Goal: Book appointment/travel/reservation

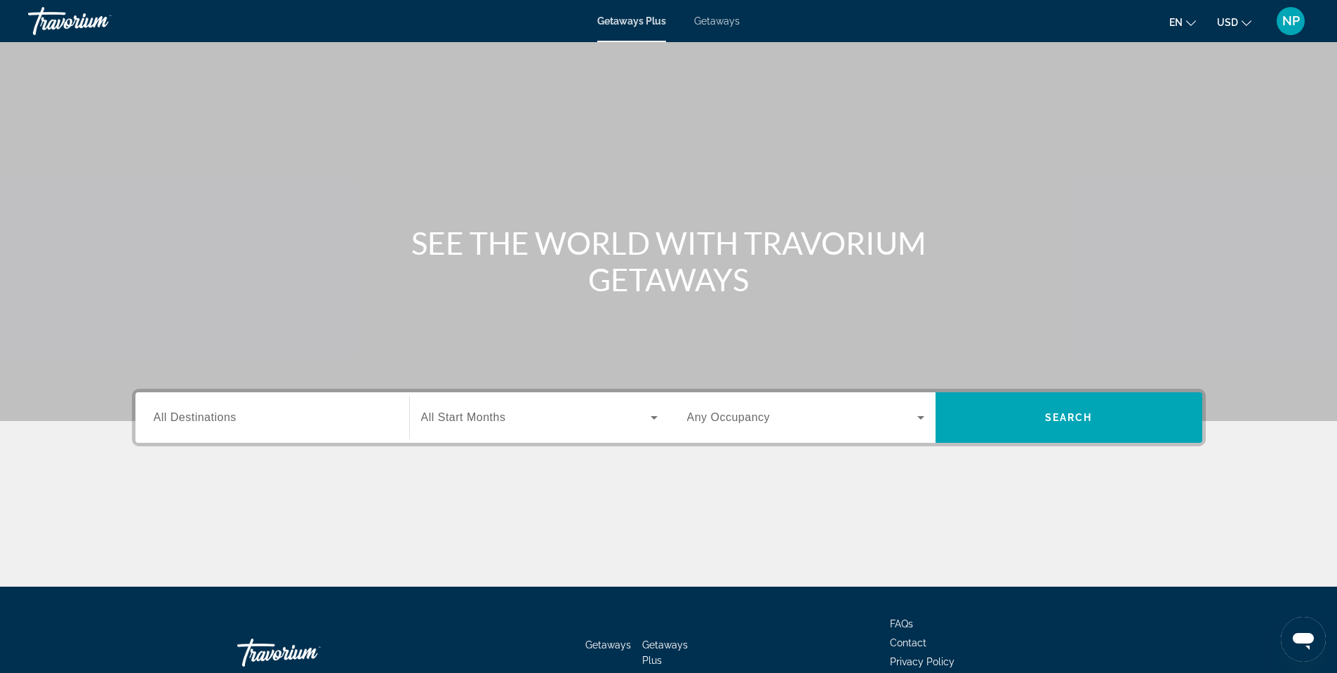
click at [322, 412] on input "Destination All Destinations" at bounding box center [272, 418] width 237 height 17
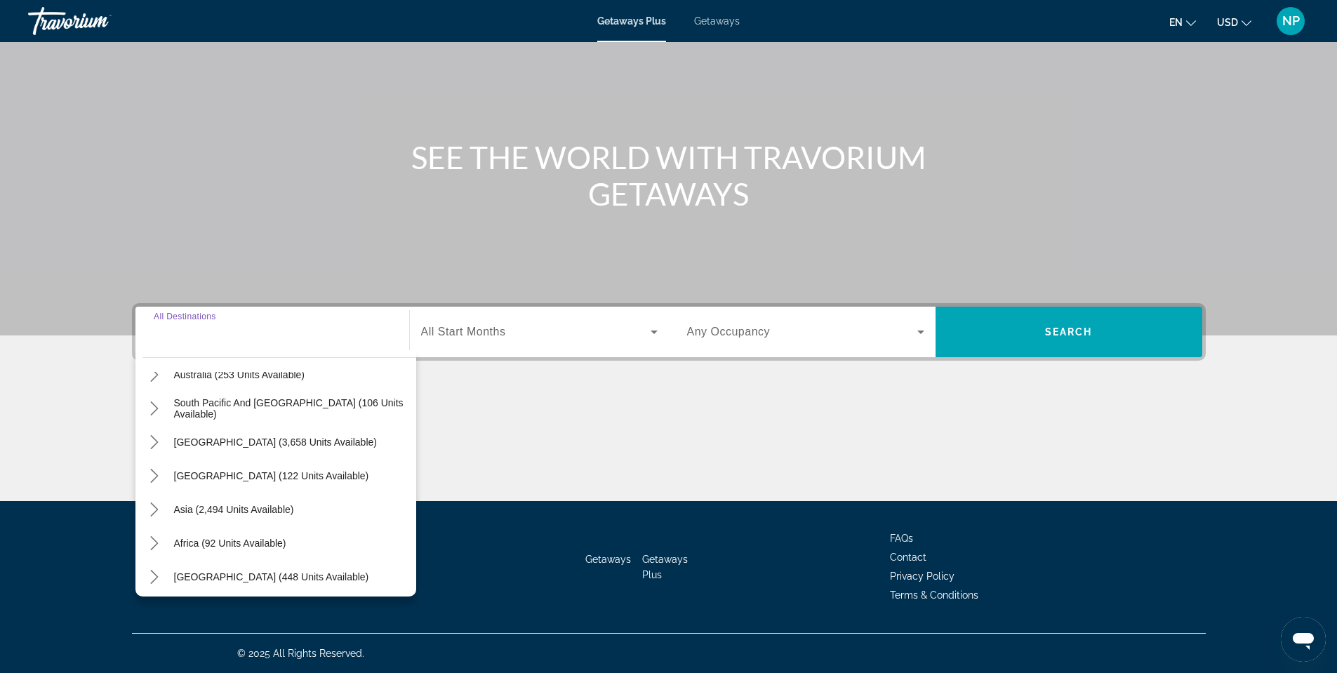
scroll to position [227, 0]
click at [250, 501] on span "Asia (2,494 units available)" at bounding box center [234, 505] width 120 height 11
type input "**********"
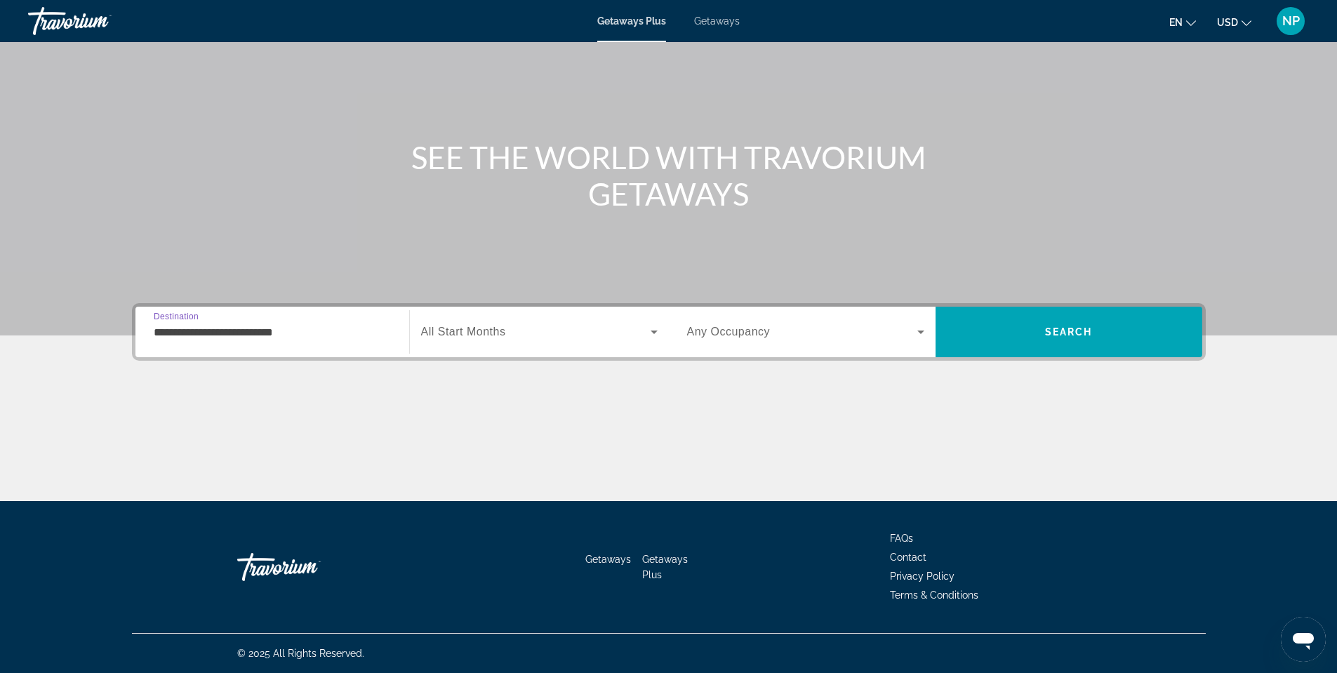
click at [545, 336] on span "Search widget" at bounding box center [536, 332] width 230 height 17
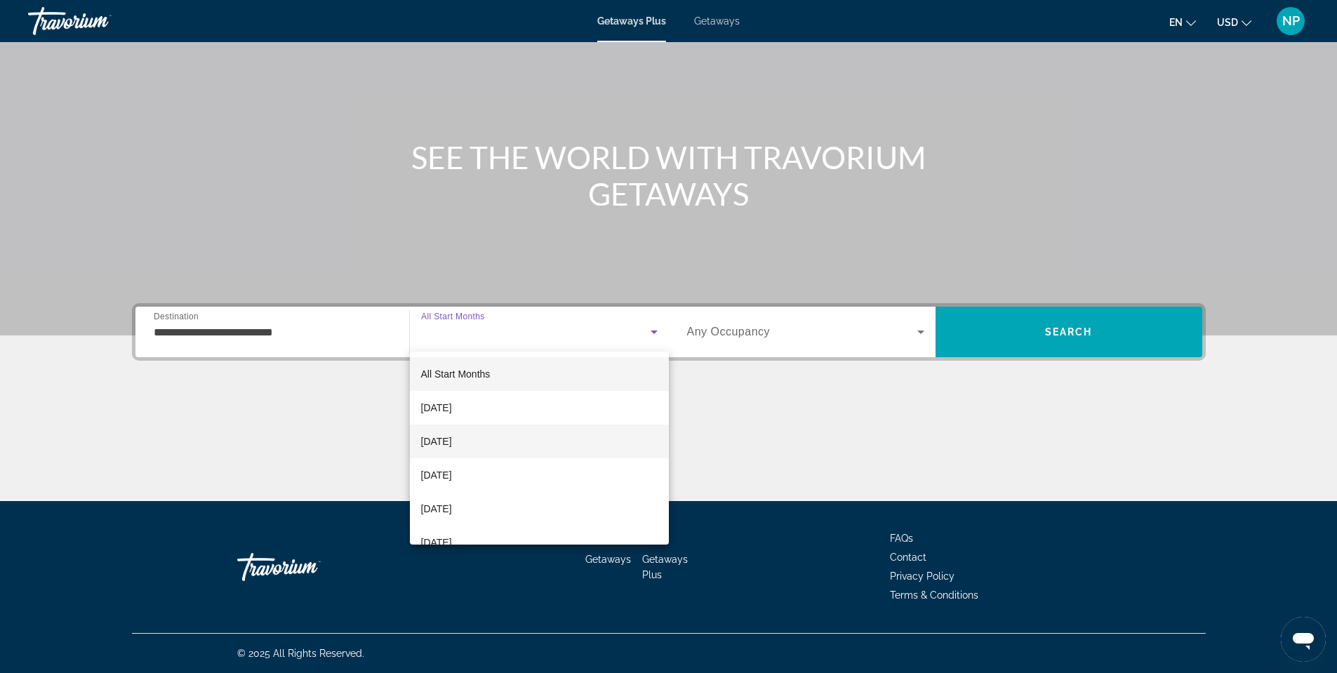
click at [526, 437] on mat-option "[DATE]" at bounding box center [539, 442] width 259 height 34
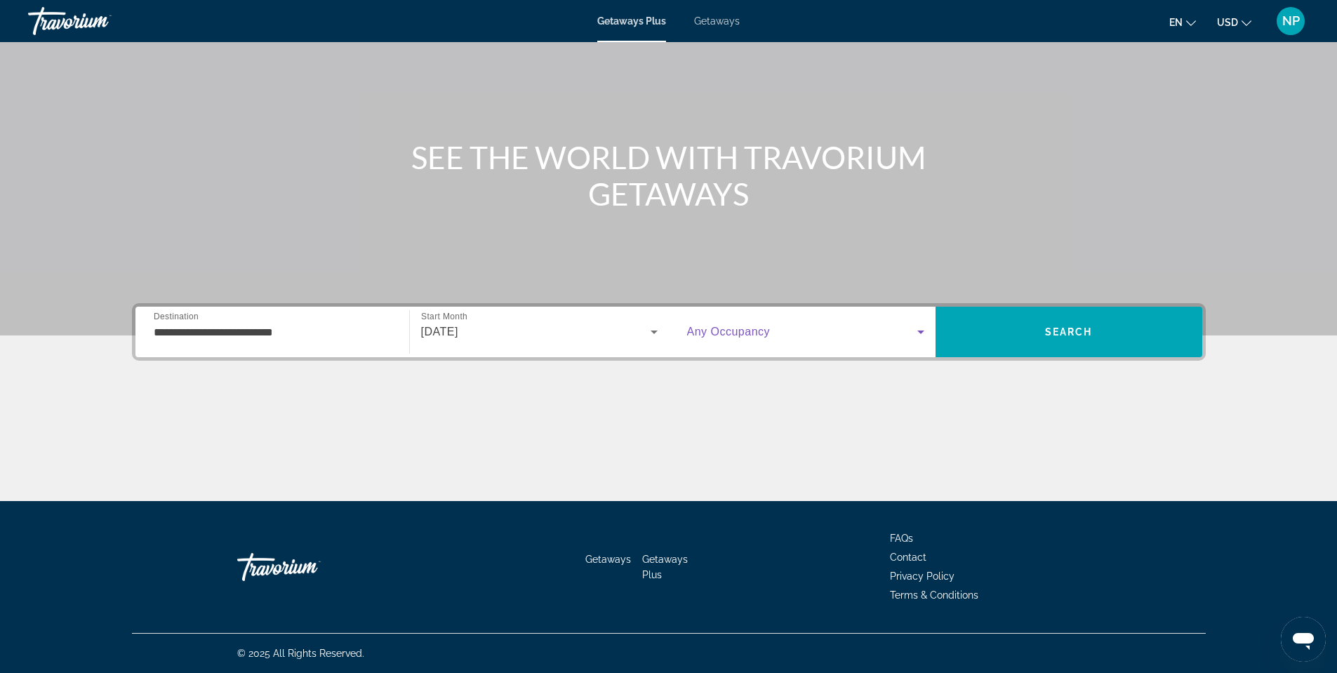
click at [885, 326] on span "Search widget" at bounding box center [802, 332] width 230 height 17
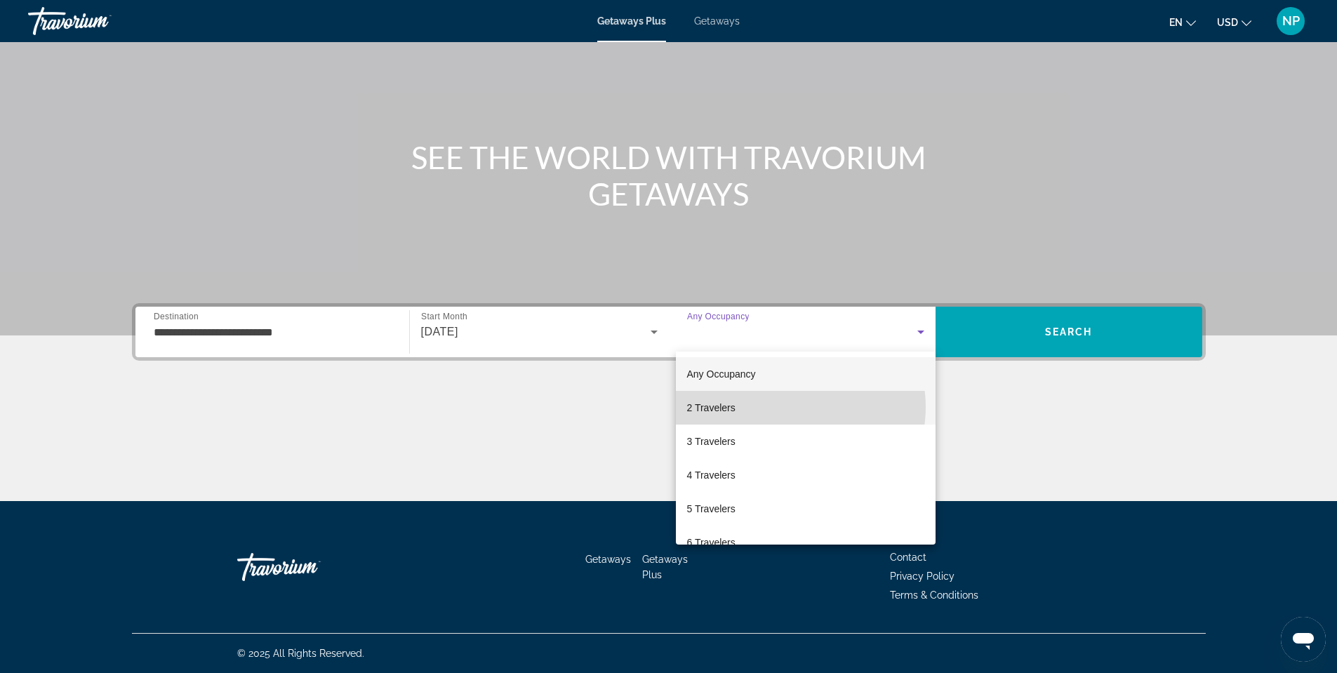
click at [790, 407] on mat-option "2 Travelers" at bounding box center [806, 408] width 260 height 34
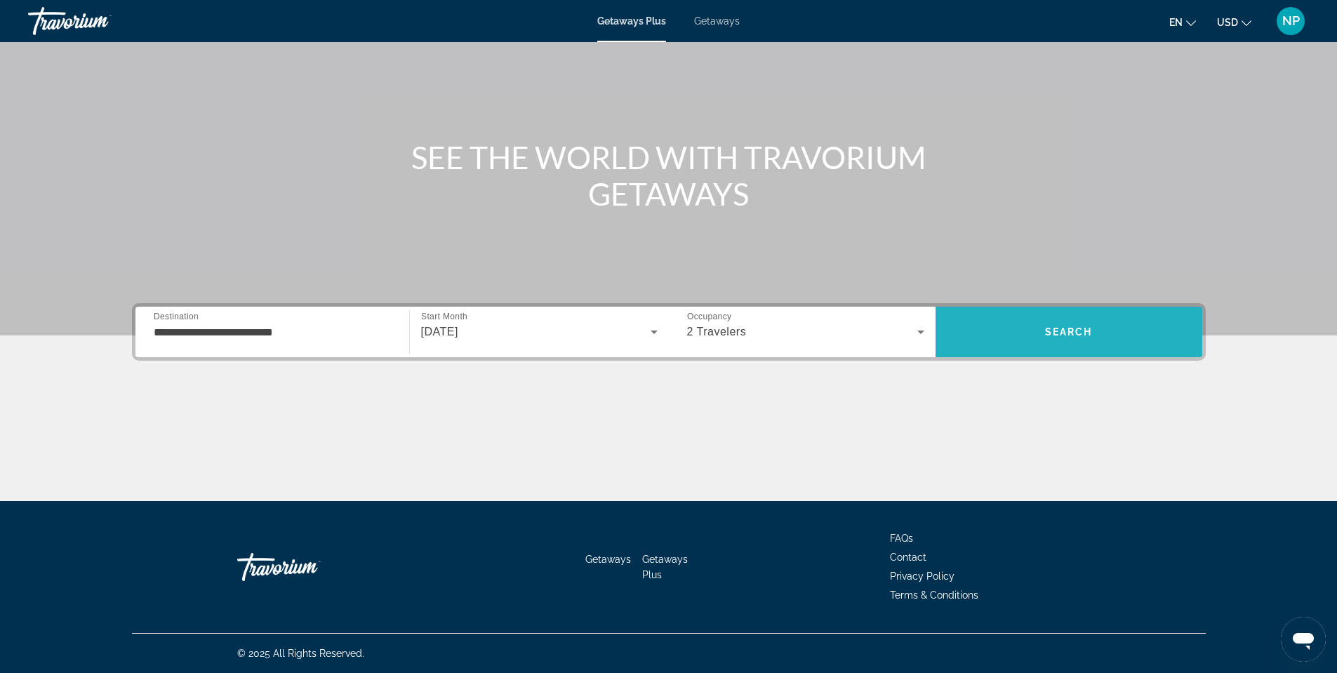
click at [1074, 338] on span "Search" at bounding box center [1069, 332] width 267 height 34
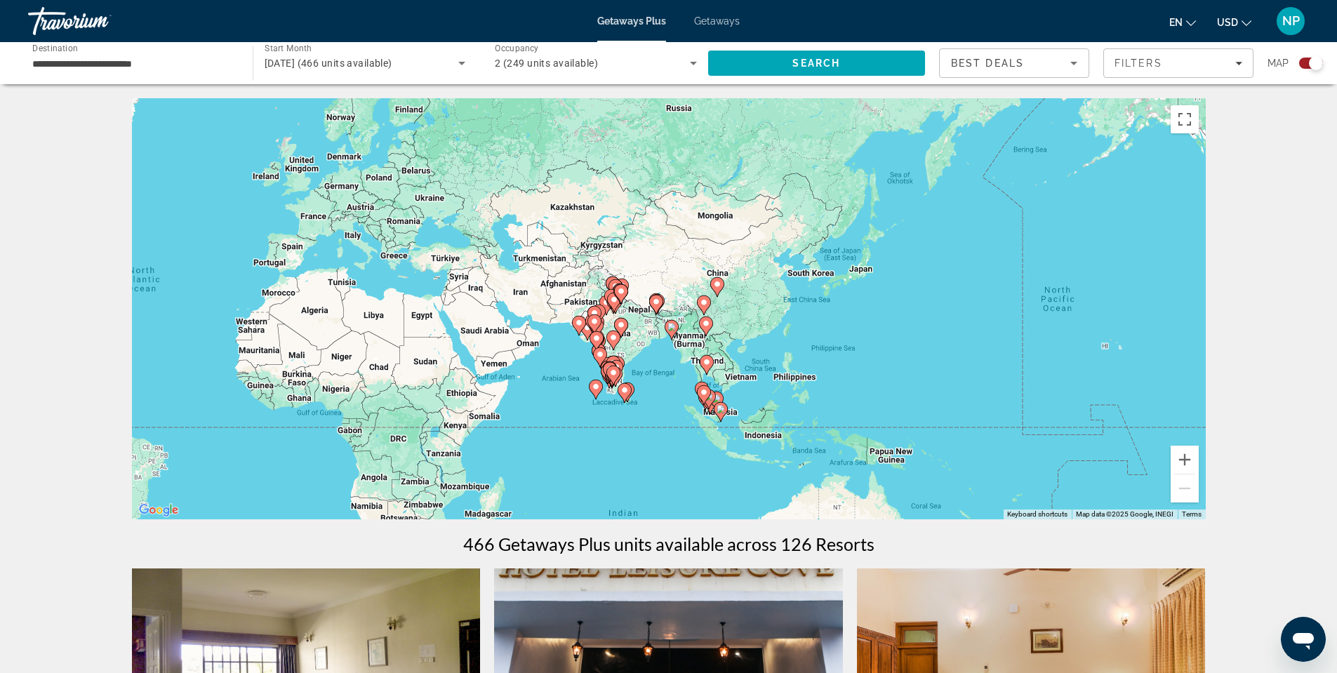
drag, startPoint x: 979, startPoint y: 353, endPoint x: 509, endPoint y: 348, distance: 470.4
click at [509, 348] on div "To activate drag with keyboard, press Alt + Enter. Once in keyboard drag state,…" at bounding box center [669, 308] width 1074 height 421
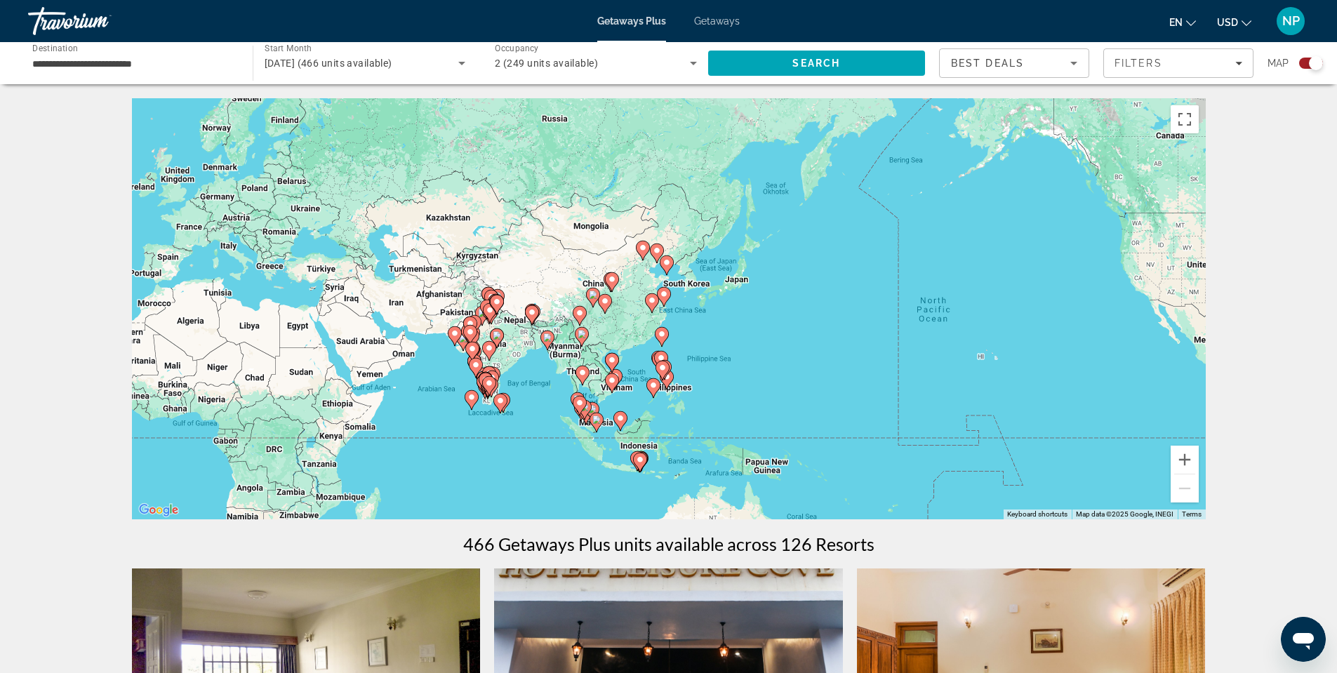
drag, startPoint x: 891, startPoint y: 282, endPoint x: 758, endPoint y: 291, distance: 133.0
click at [763, 293] on div "To activate drag with keyboard, press Alt + Enter. Once in keyboard drag state,…" at bounding box center [669, 308] width 1074 height 421
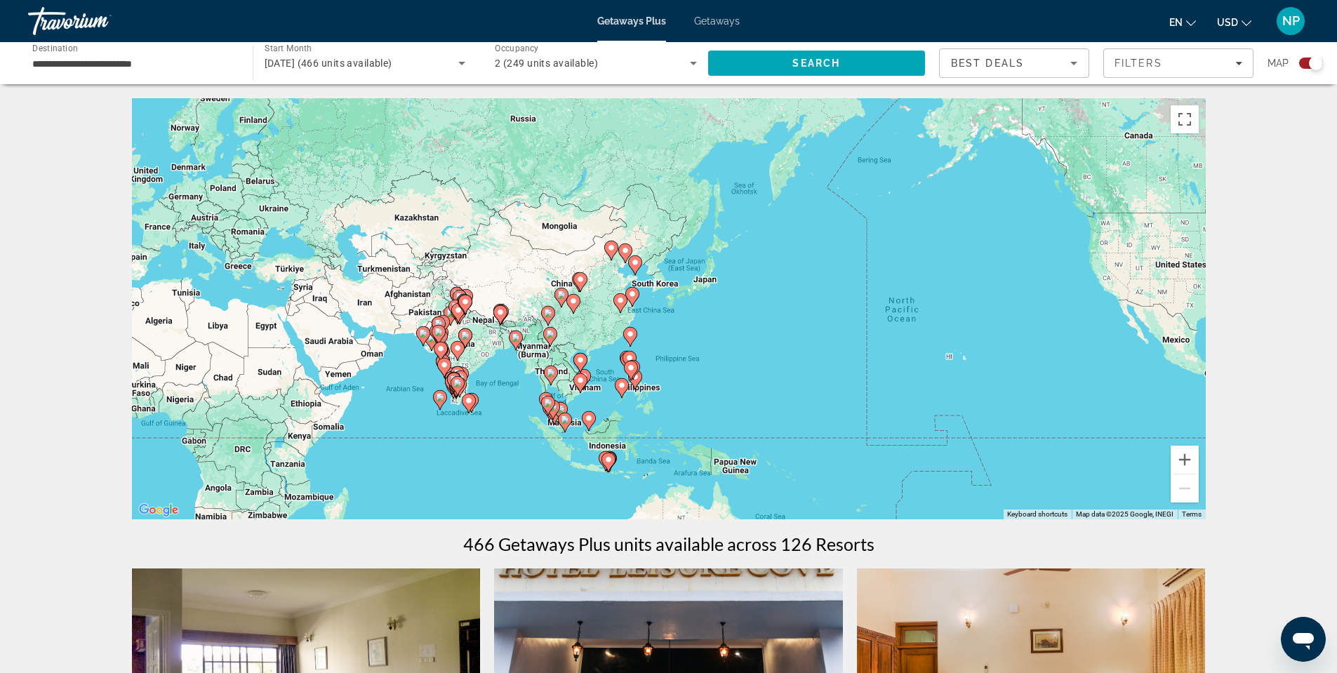
click at [713, 281] on div "To activate drag with keyboard, press Alt + Enter. Once in keyboard drag state,…" at bounding box center [669, 308] width 1074 height 421
click at [1180, 467] on button "Zoom in" at bounding box center [1185, 460] width 28 height 28
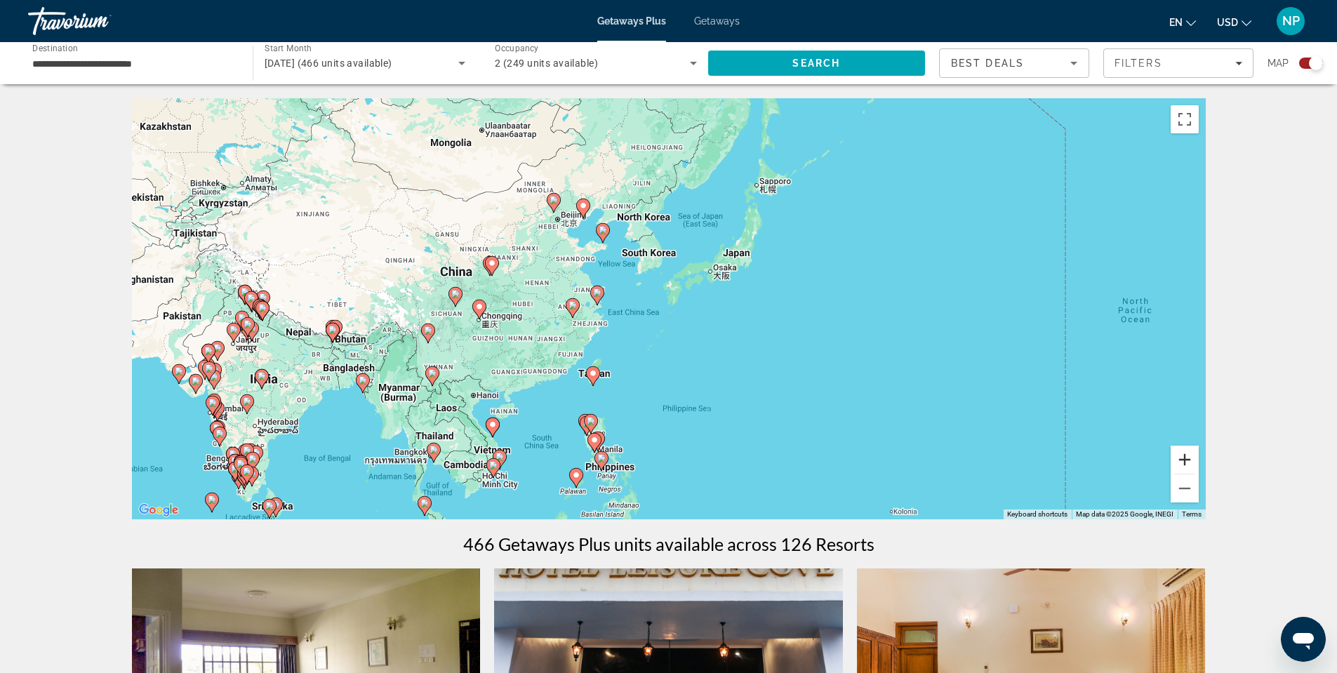
click at [1192, 461] on button "Zoom in" at bounding box center [1185, 460] width 28 height 28
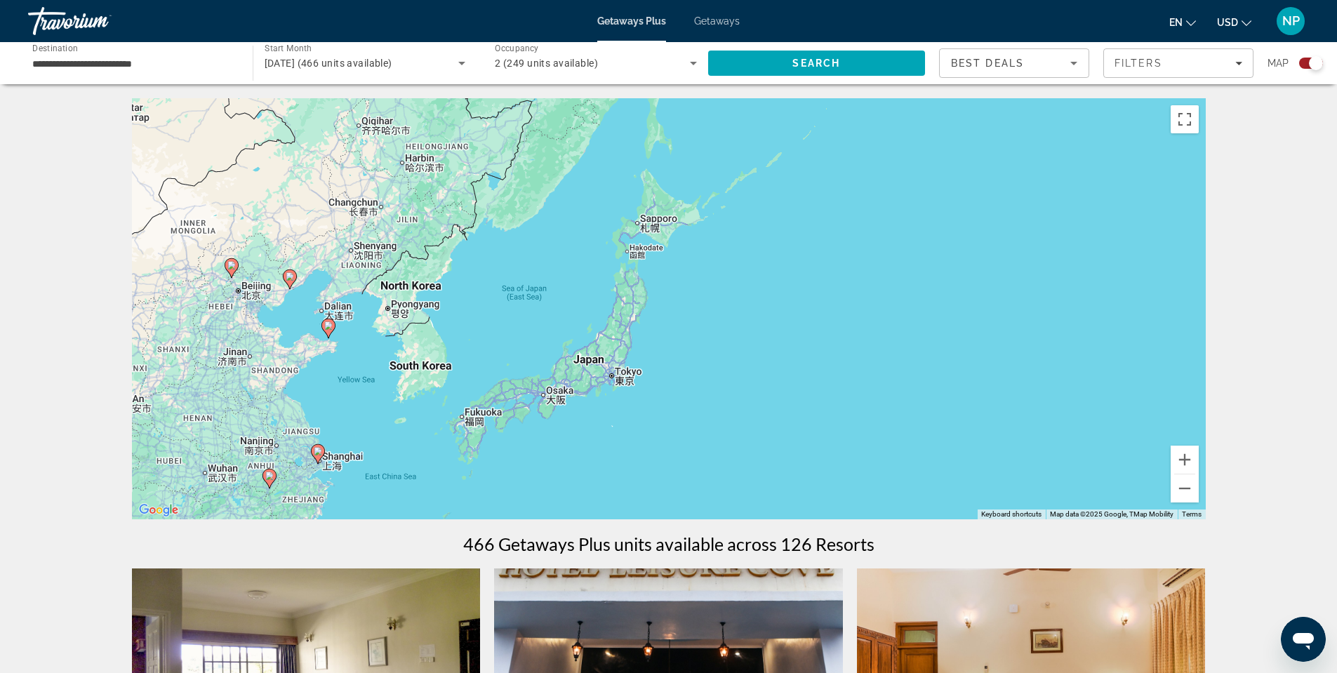
drag, startPoint x: 670, startPoint y: 342, endPoint x: 600, endPoint y: 446, distance: 125.4
click at [600, 446] on div "To activate drag with keyboard, press Alt + Enter. Once in keyboard drag state,…" at bounding box center [669, 308] width 1074 height 421
click at [392, 68] on span "[DATE] (466 units available)" at bounding box center [329, 63] width 128 height 11
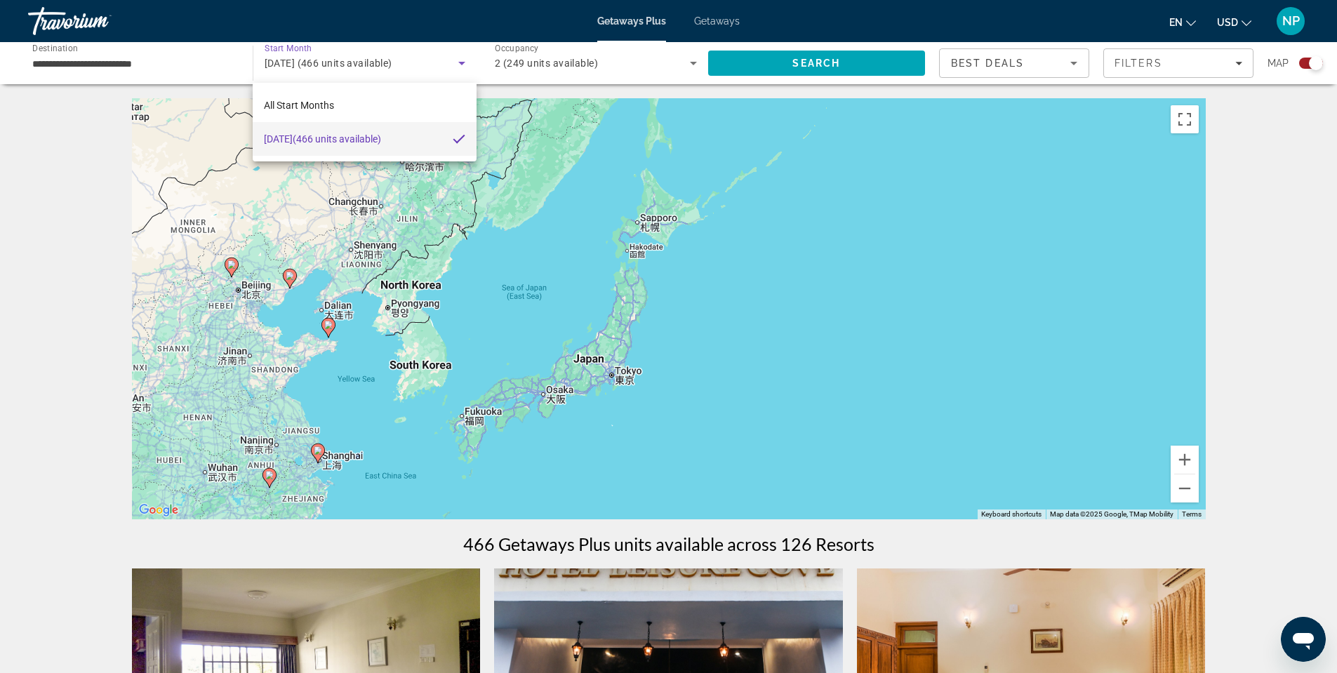
click at [557, 64] on div at bounding box center [668, 336] width 1337 height 673
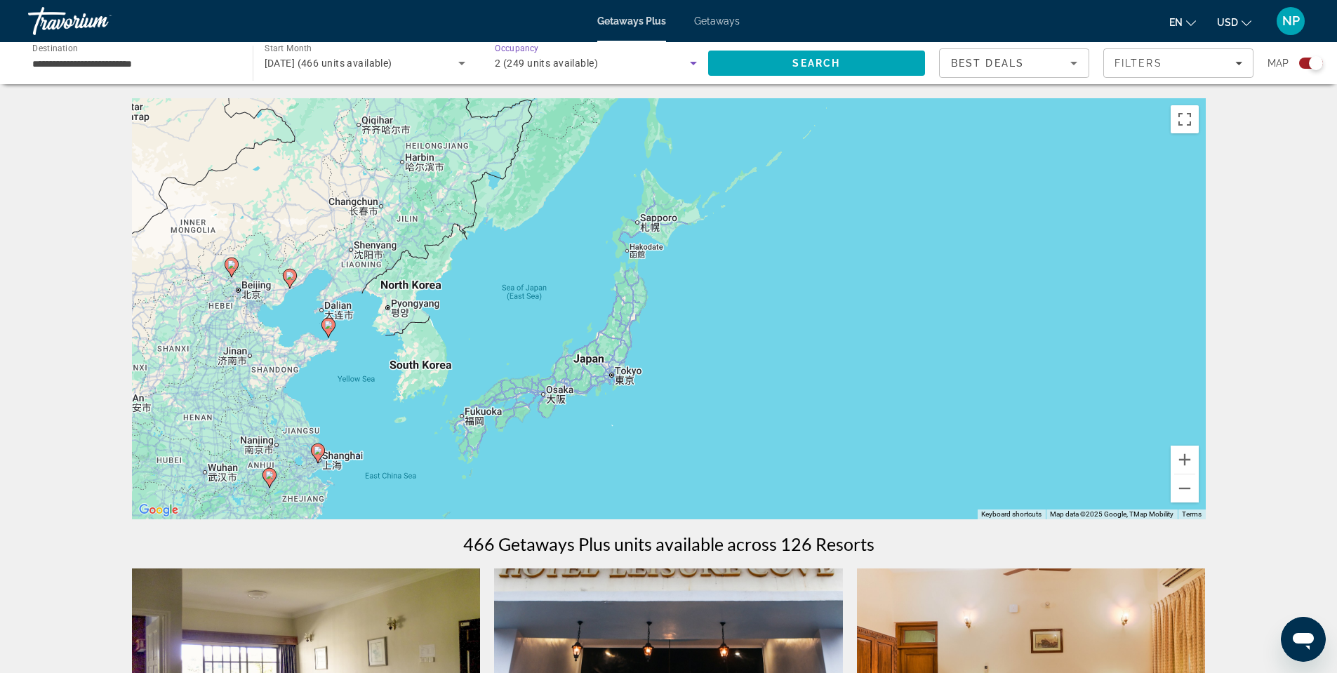
click at [688, 65] on icon "Search widget" at bounding box center [693, 63] width 17 height 17
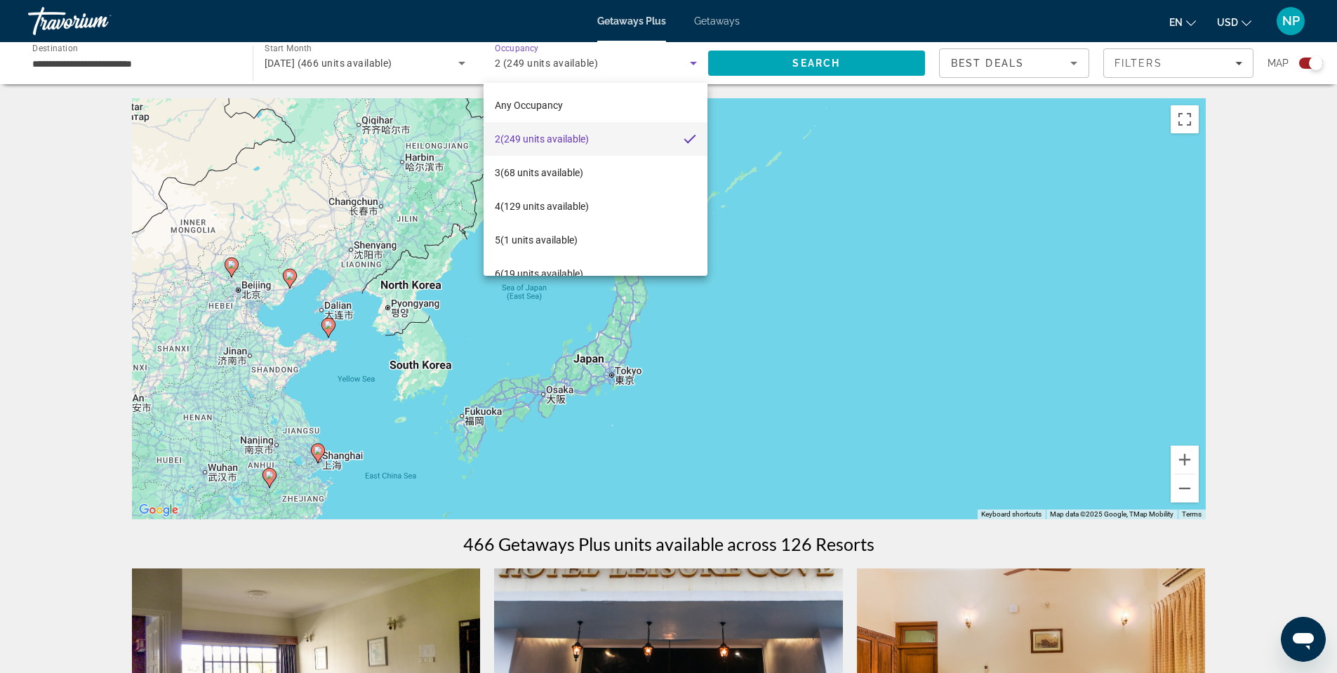
click at [436, 323] on div at bounding box center [668, 336] width 1337 height 673
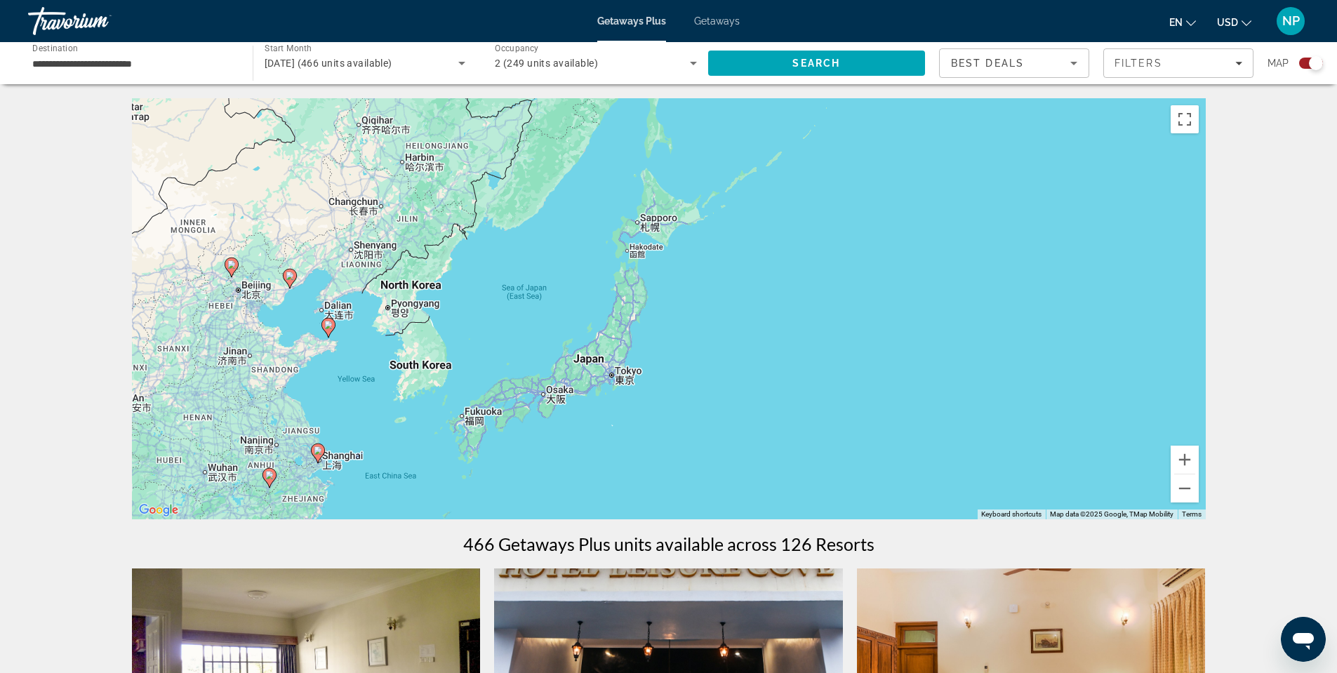
click at [588, 367] on div "To activate drag with keyboard, press Alt + Enter. Once in keyboard drag state,…" at bounding box center [669, 308] width 1074 height 421
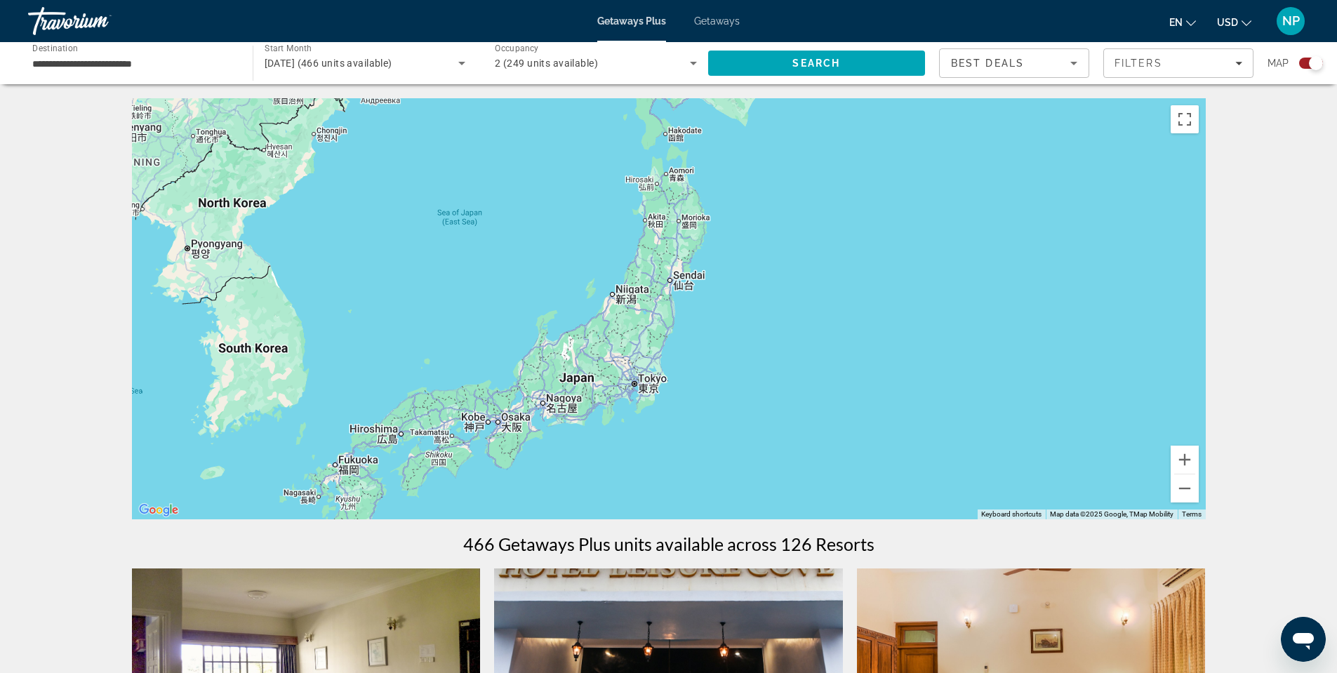
click at [588, 367] on div "To activate drag with keyboard, press Alt + Enter. Once in keyboard drag state,…" at bounding box center [669, 308] width 1074 height 421
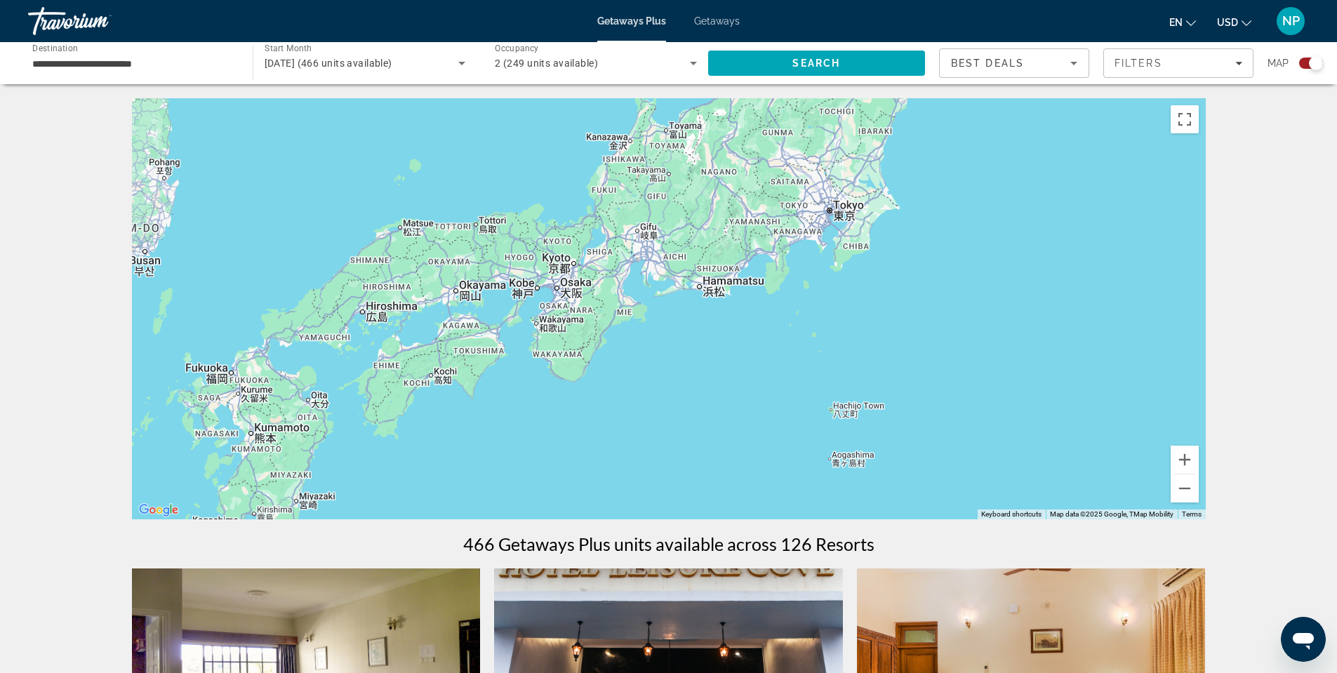
drag, startPoint x: 569, startPoint y: 453, endPoint x: 708, endPoint y: 287, distance: 216.7
click at [708, 287] on div "Main content" at bounding box center [669, 308] width 1074 height 421
click at [1043, 60] on div "Best Deals" at bounding box center [1010, 63] width 119 height 17
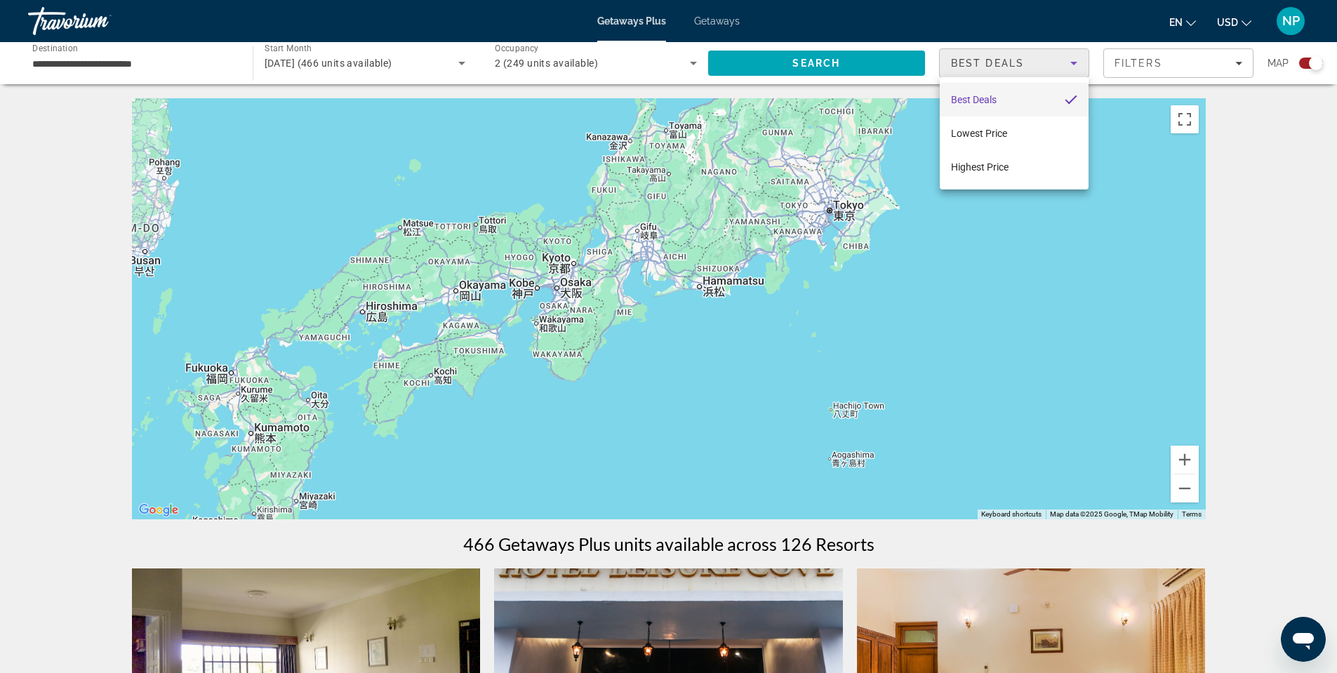
drag, startPoint x: 1272, startPoint y: 253, endPoint x: 1261, endPoint y: 253, distance: 11.3
click at [1269, 253] on div at bounding box center [668, 336] width 1337 height 673
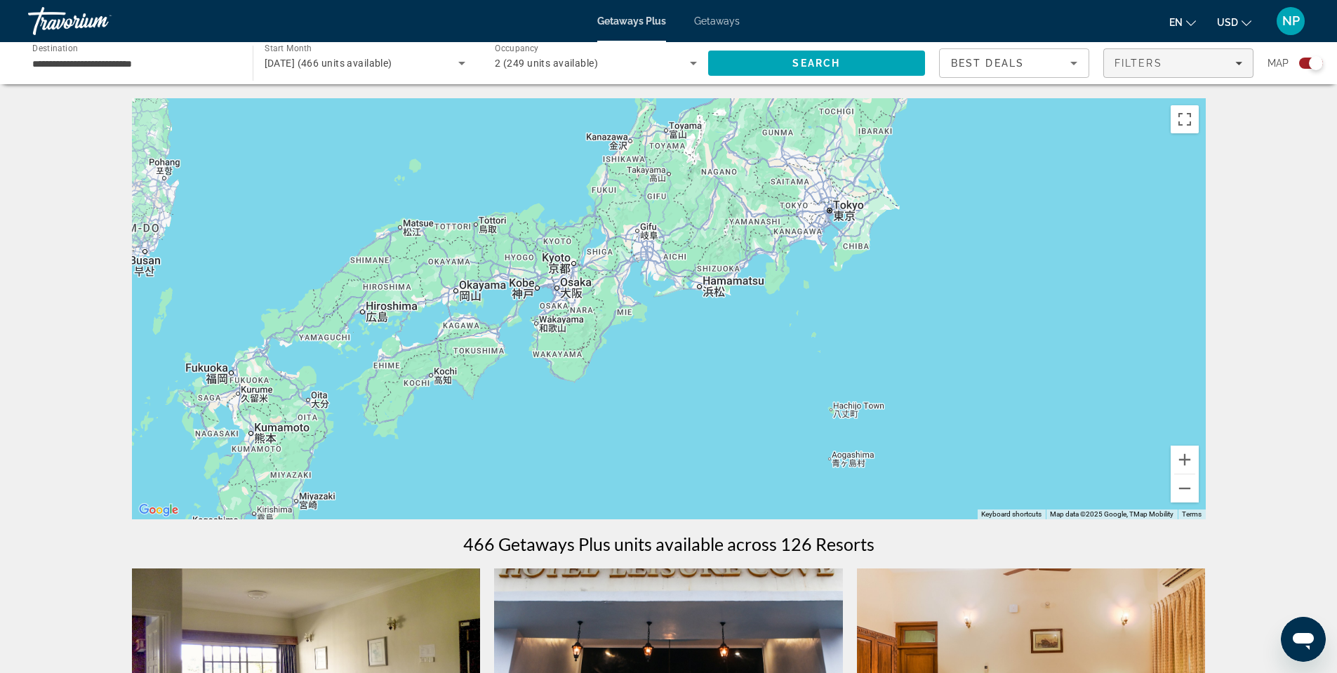
click at [1171, 70] on span "Filters" at bounding box center [1178, 63] width 149 height 34
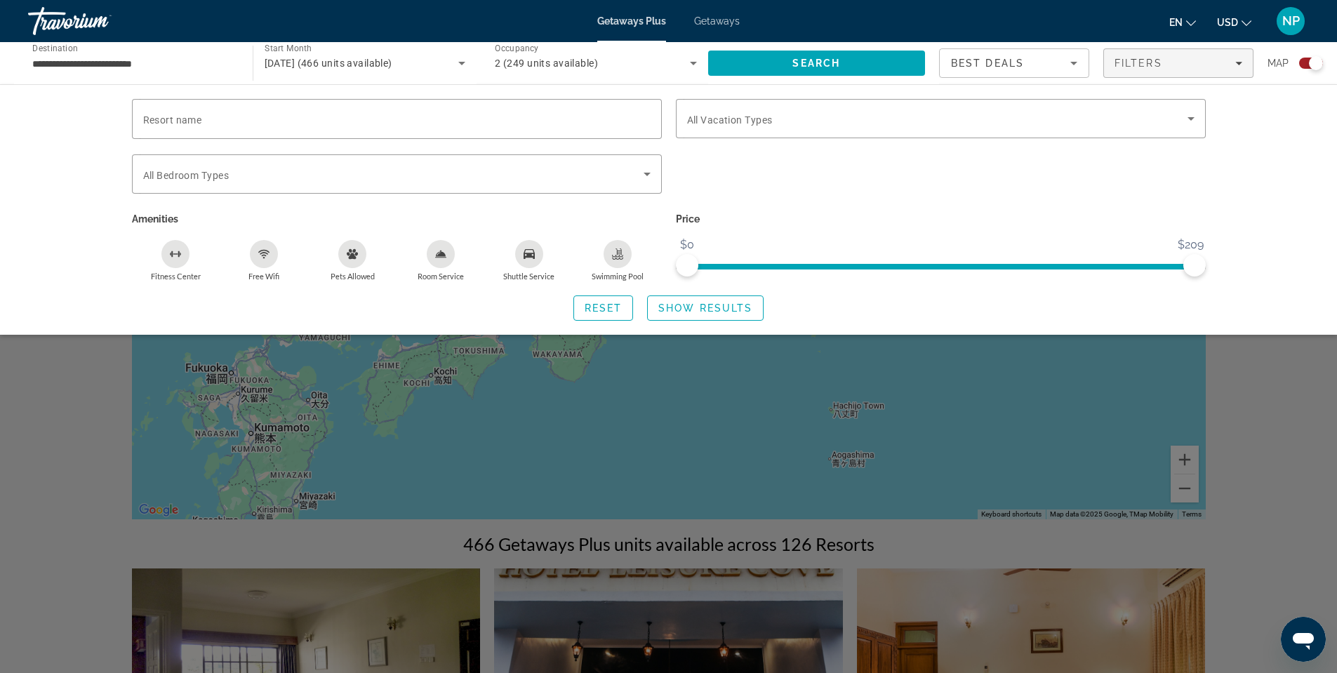
click at [1059, 61] on div "Best Deals" at bounding box center [1010, 63] width 119 height 17
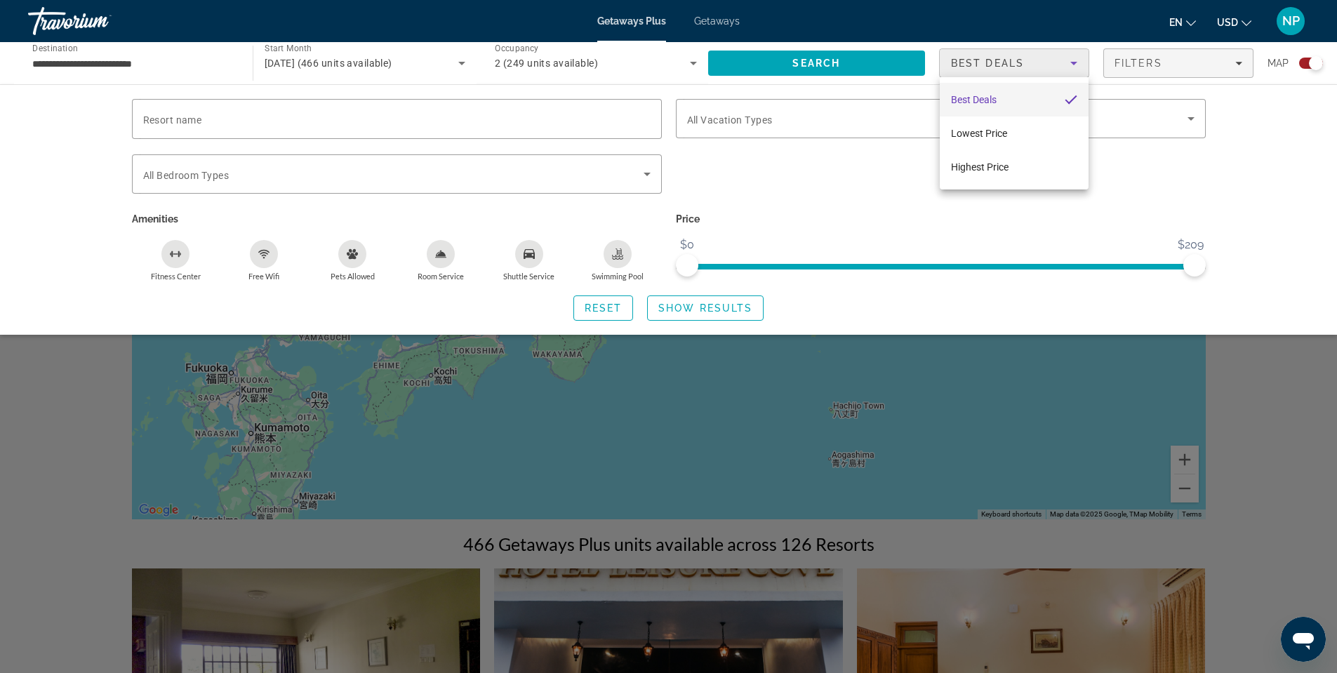
click at [1059, 61] on div at bounding box center [668, 336] width 1337 height 673
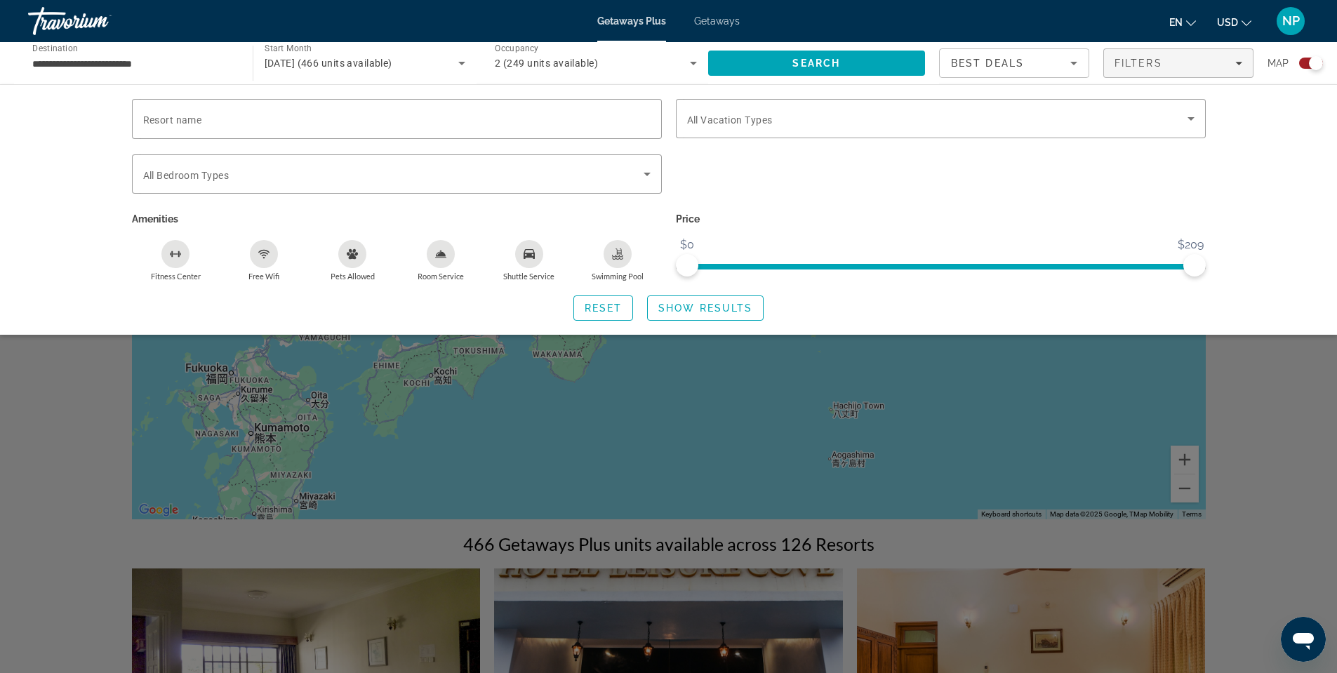
click at [1312, 58] on div "Search widget" at bounding box center [1316, 63] width 14 height 14
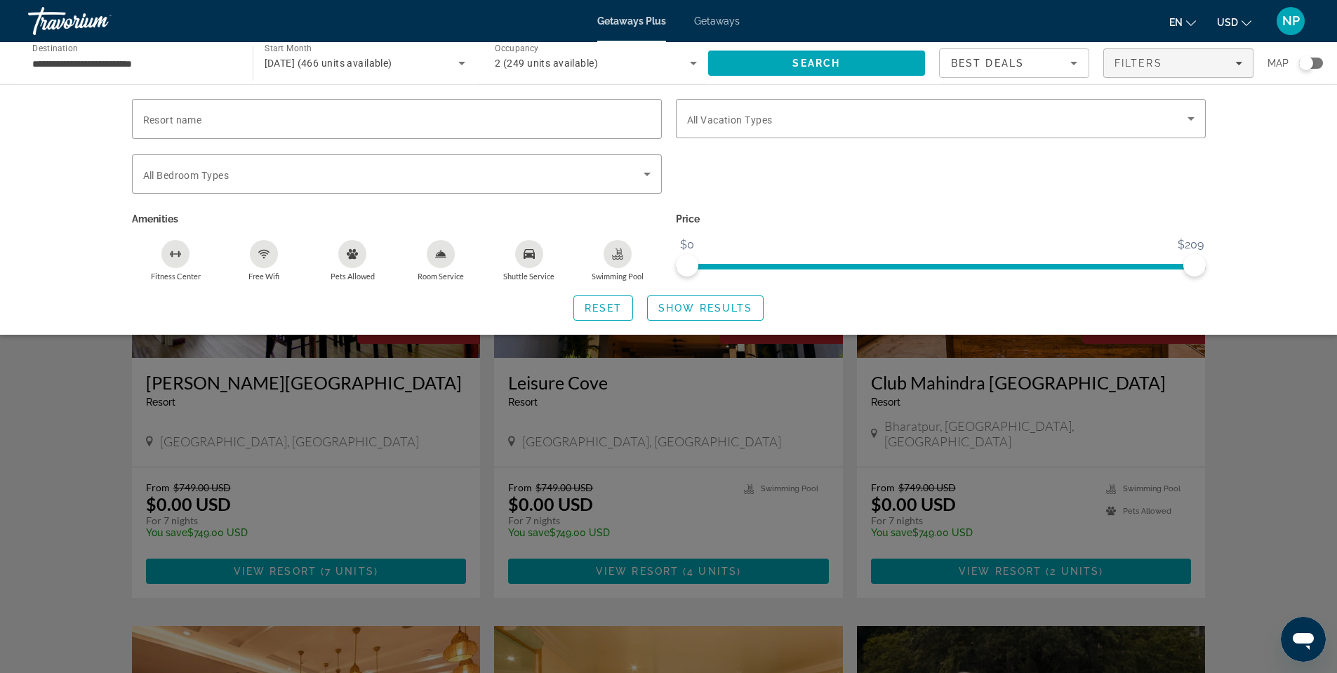
click at [1314, 59] on div "Search widget" at bounding box center [1311, 63] width 24 height 11
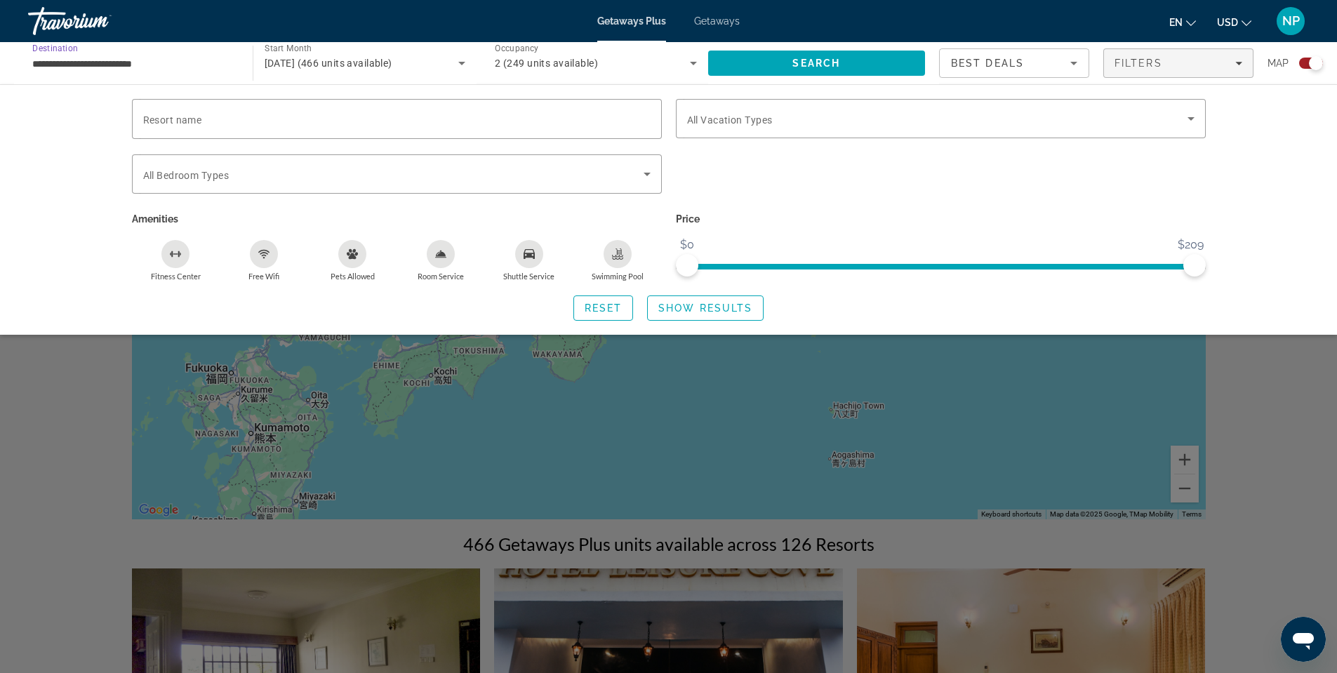
click at [124, 60] on input "**********" at bounding box center [133, 63] width 202 height 17
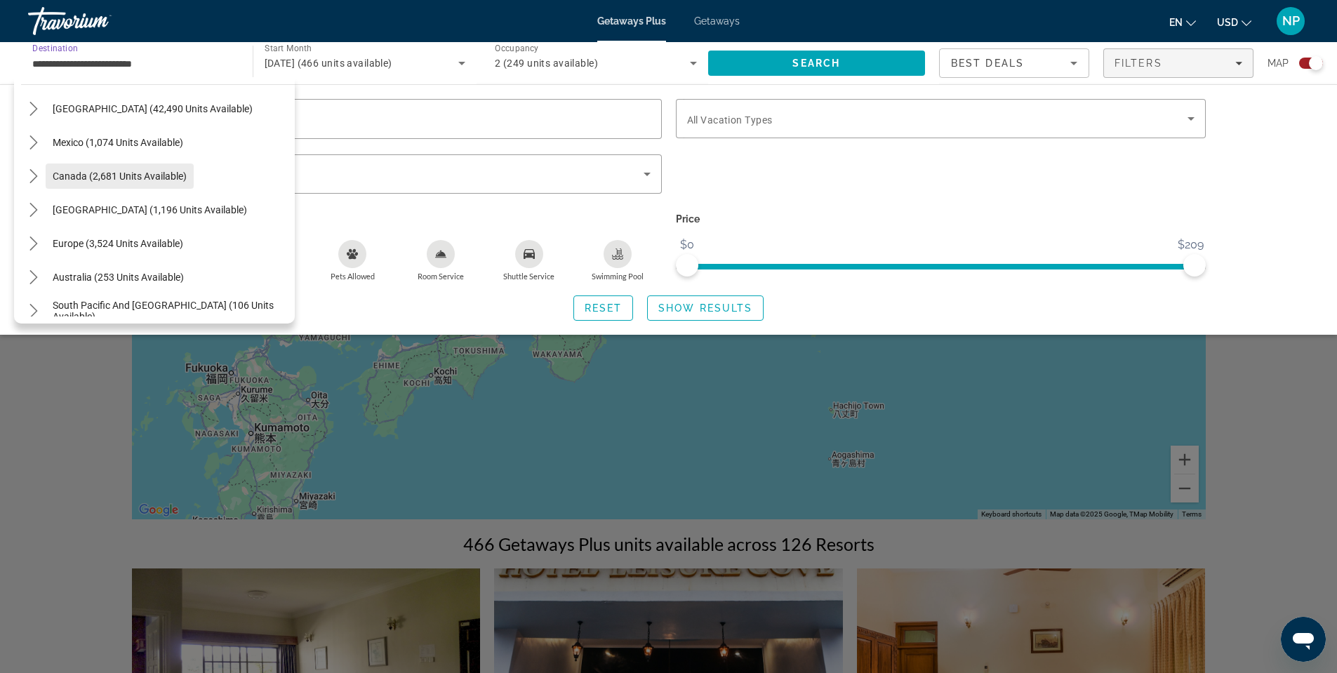
scroll to position [73, 0]
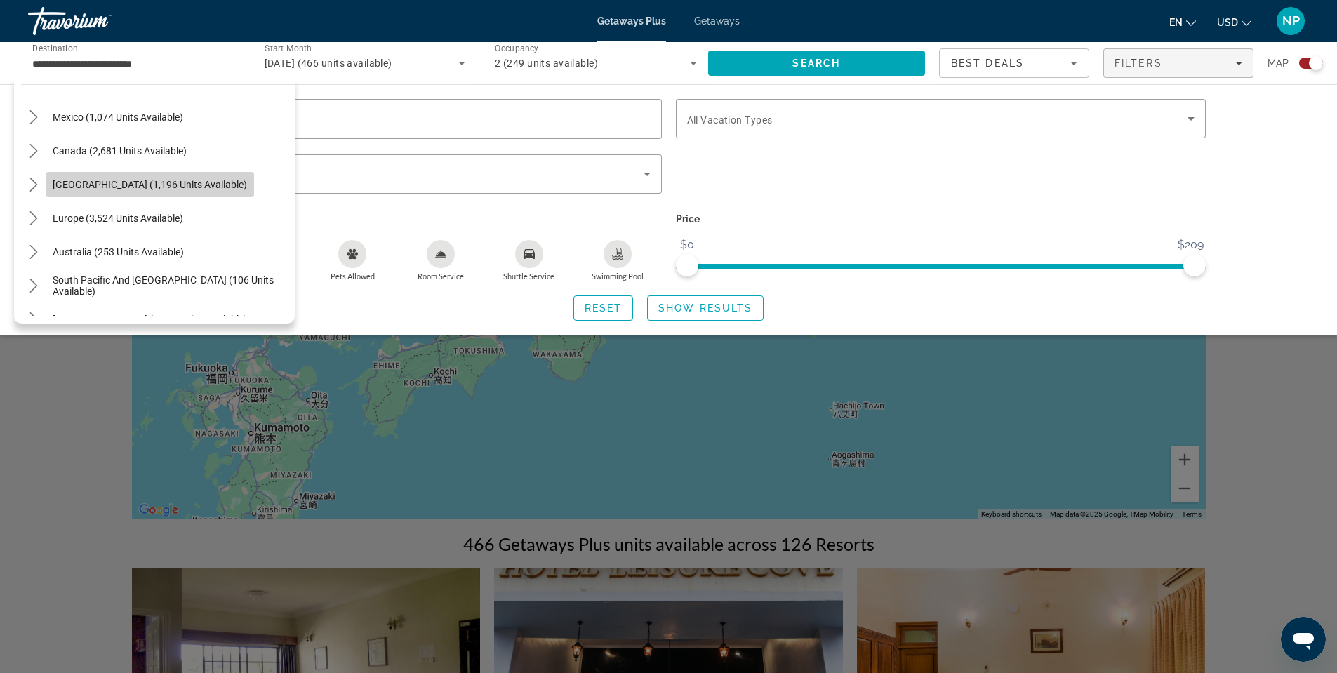
click at [113, 180] on span "[GEOGRAPHIC_DATA] (1,196 units available)" at bounding box center [150, 184] width 194 height 11
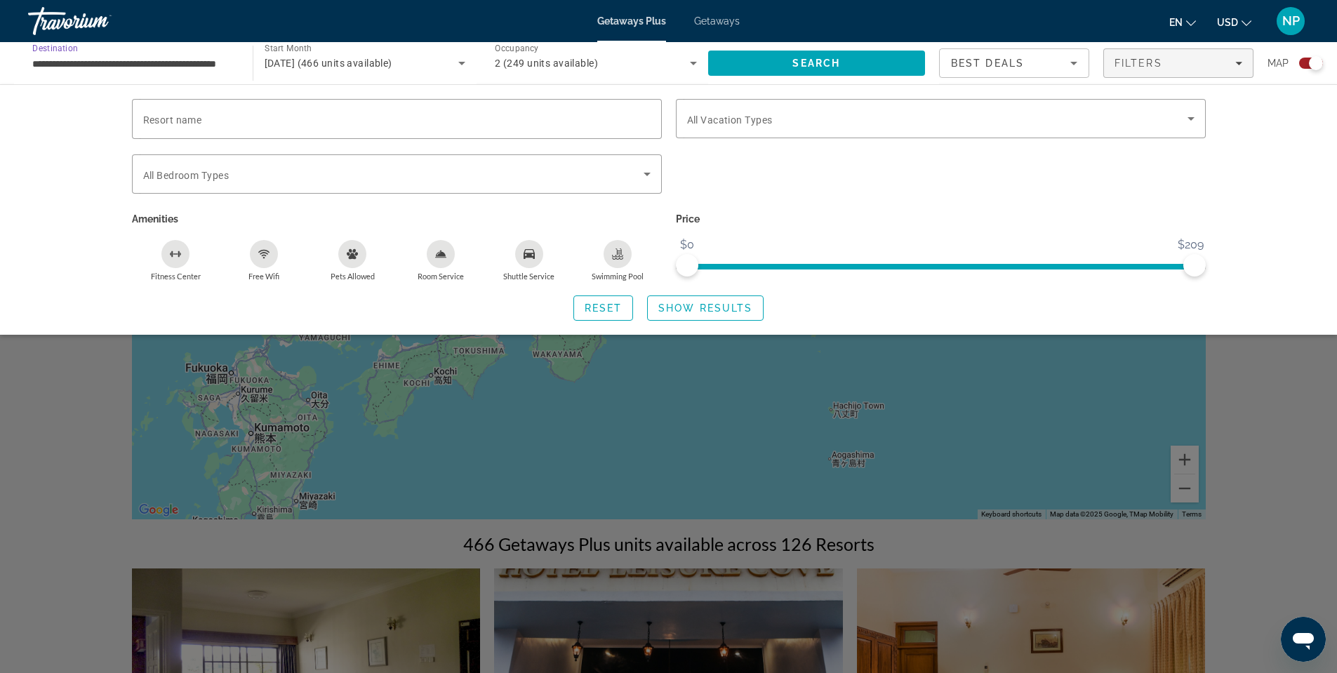
click at [102, 67] on input "**********" at bounding box center [133, 63] width 202 height 17
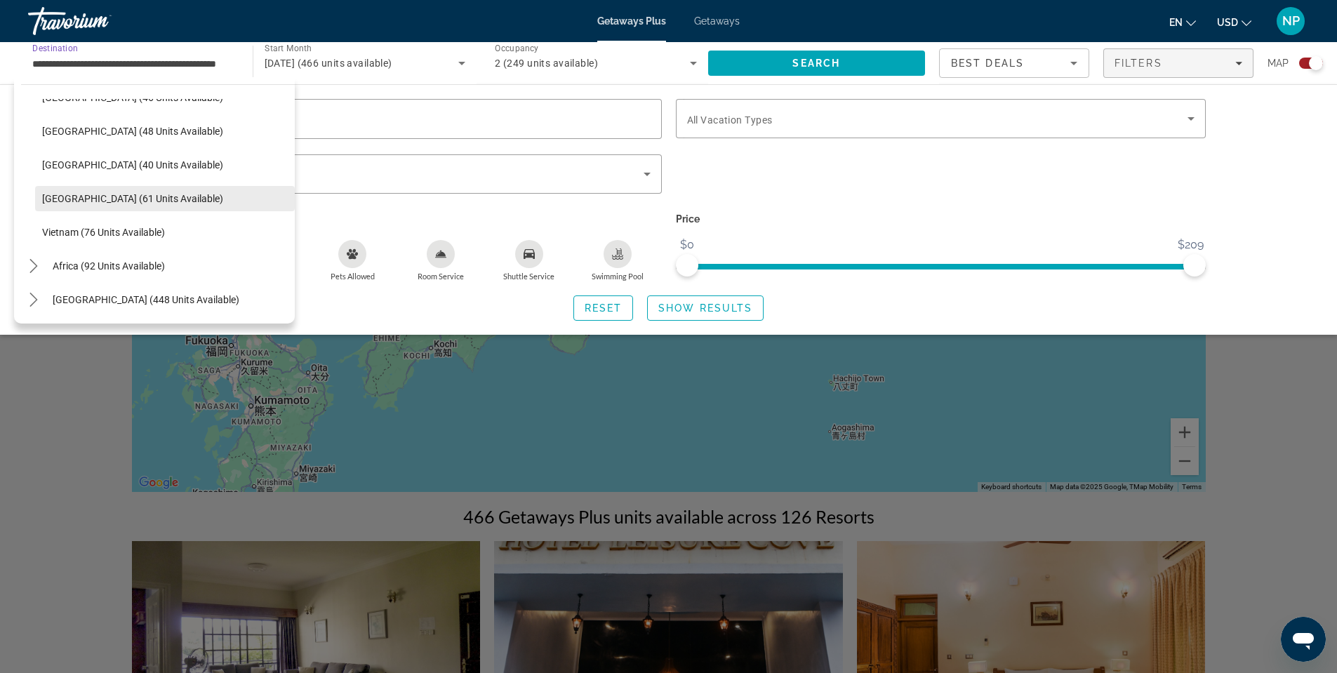
scroll to position [70, 0]
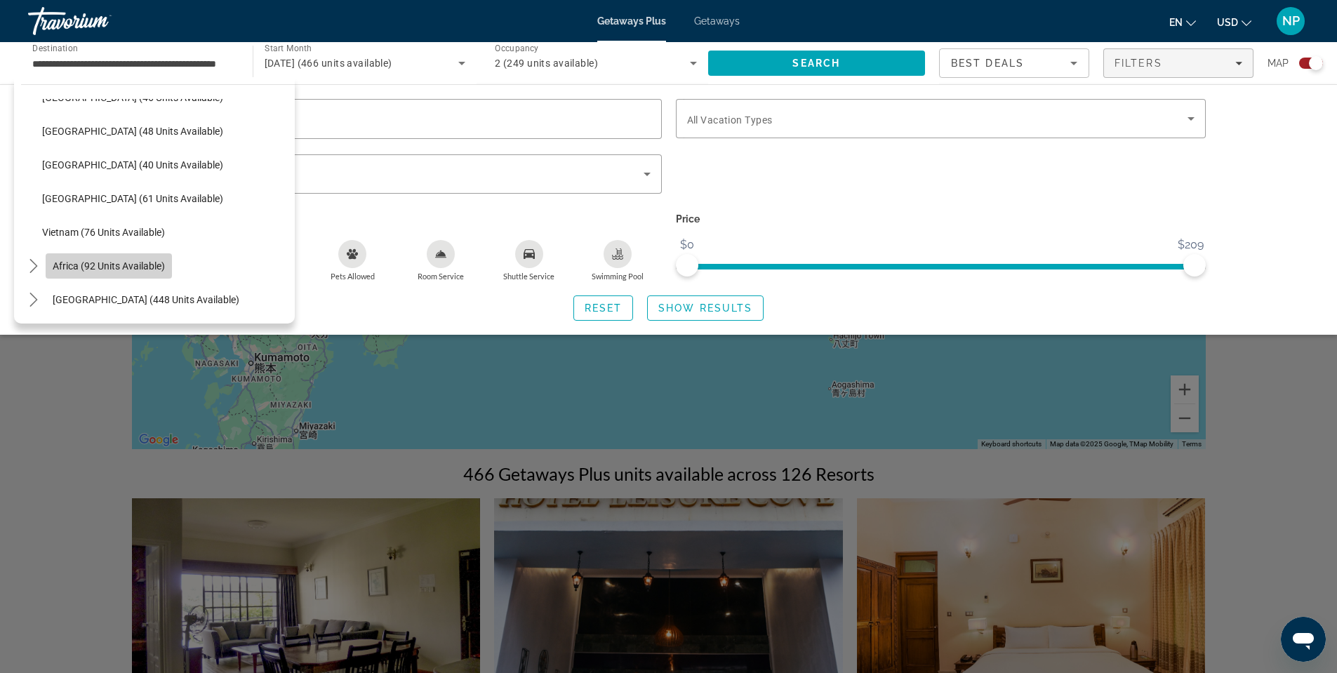
click at [121, 273] on span "Select destination: Africa (92 units available)" at bounding box center [109, 266] width 126 height 34
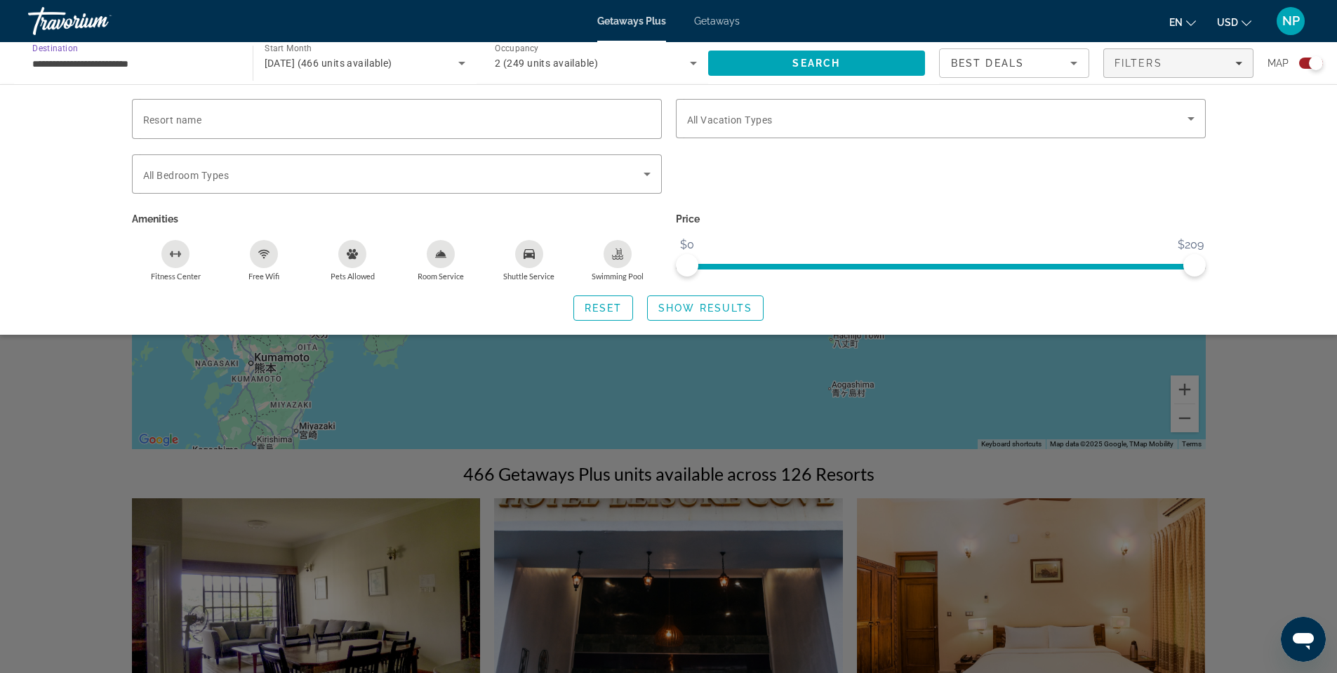
click at [123, 62] on input "**********" at bounding box center [133, 63] width 202 height 17
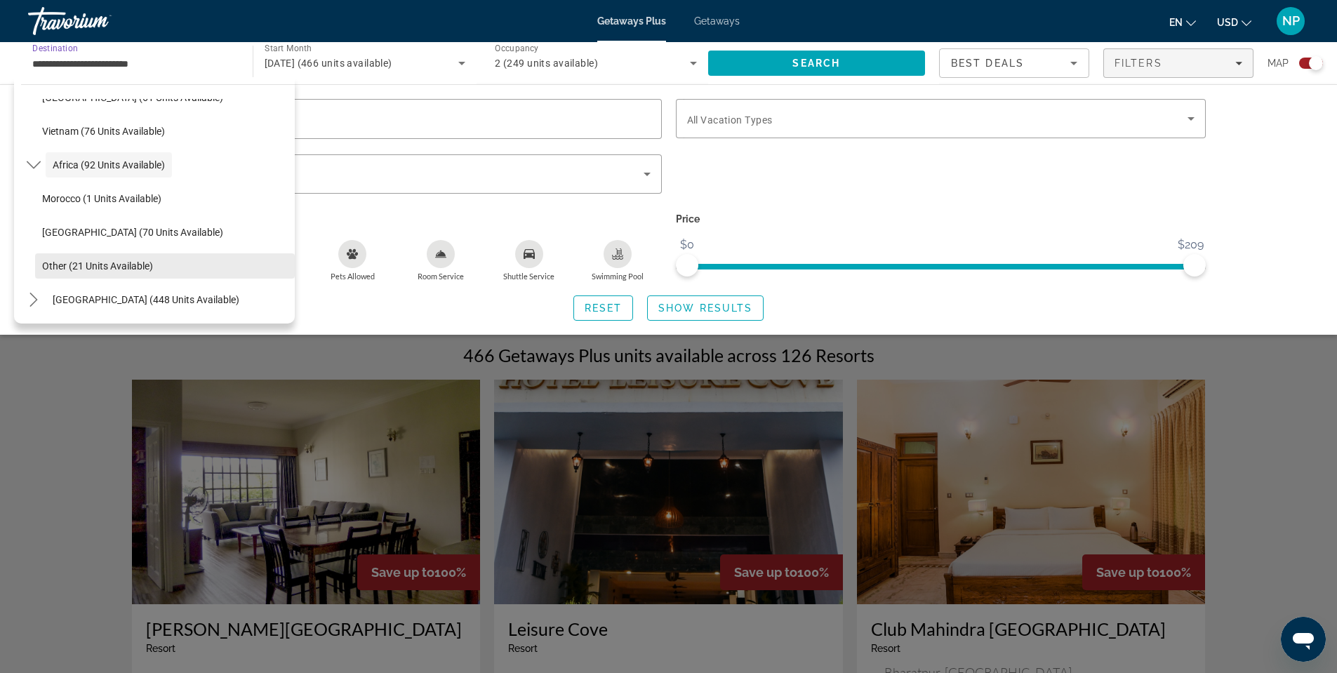
scroll to position [211, 0]
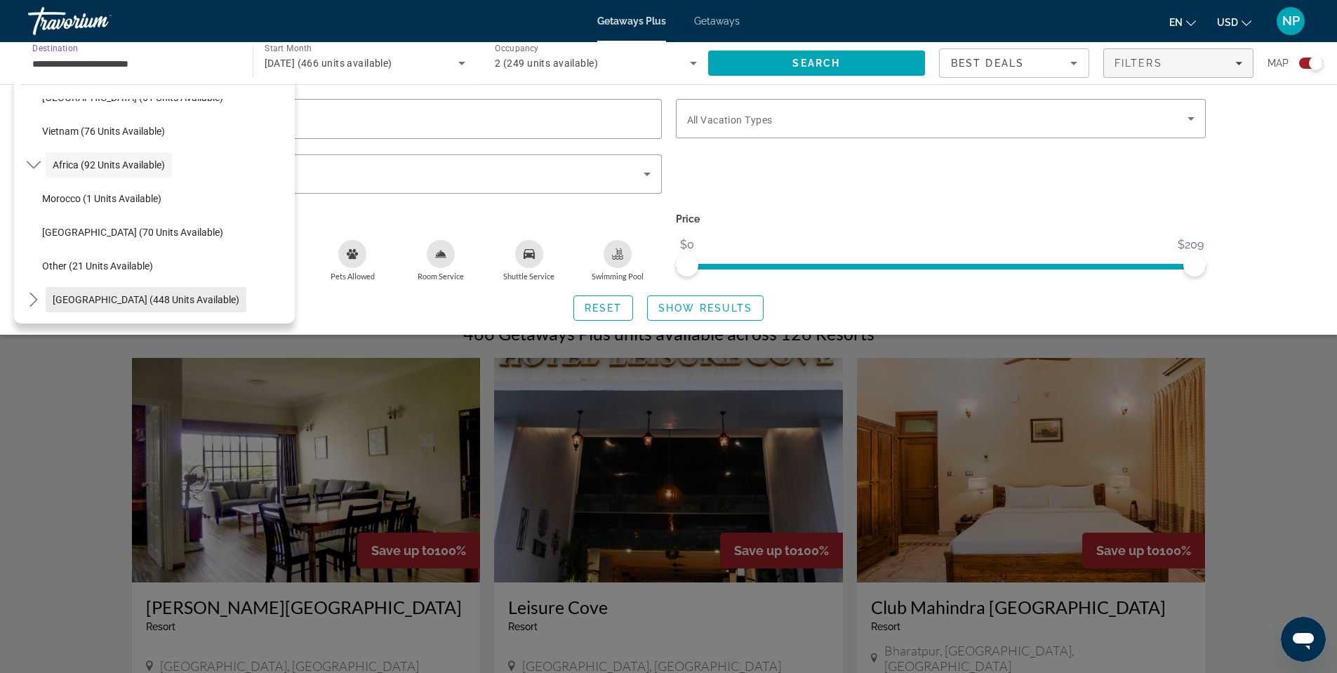
click at [116, 305] on span "[GEOGRAPHIC_DATA] (448 units available)" at bounding box center [146, 299] width 187 height 11
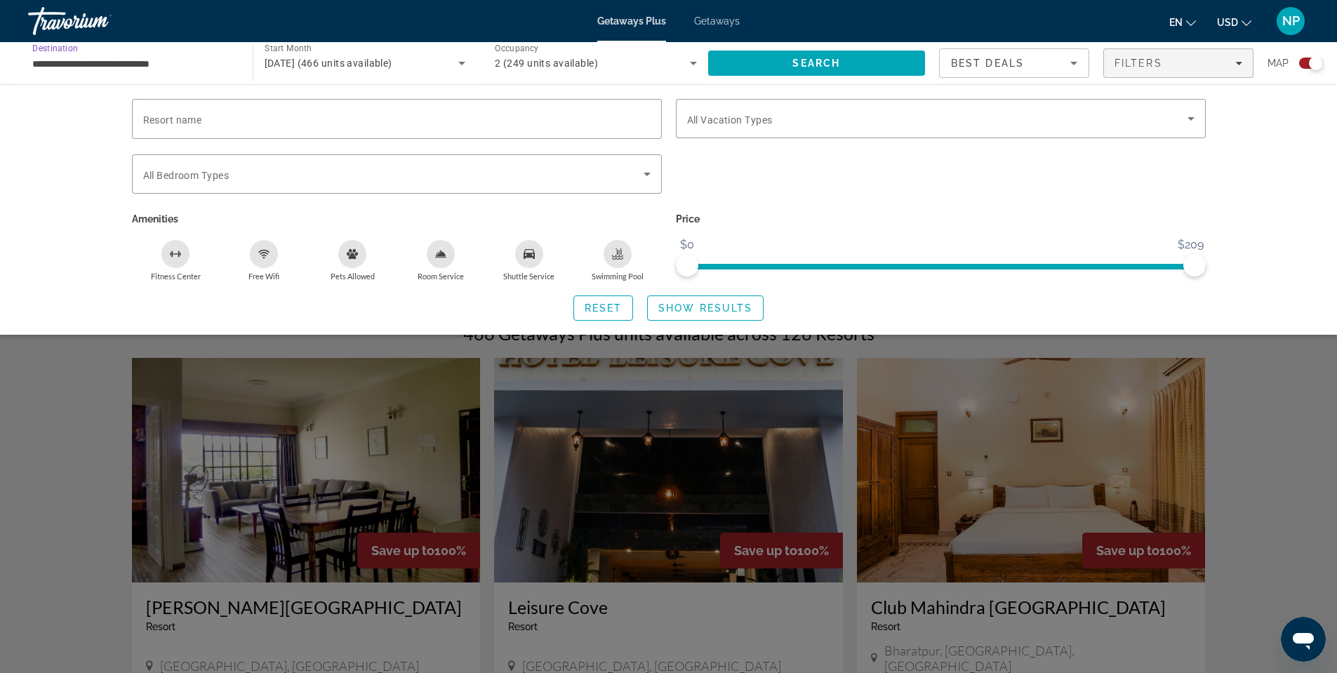
click at [101, 60] on input "**********" at bounding box center [133, 63] width 202 height 17
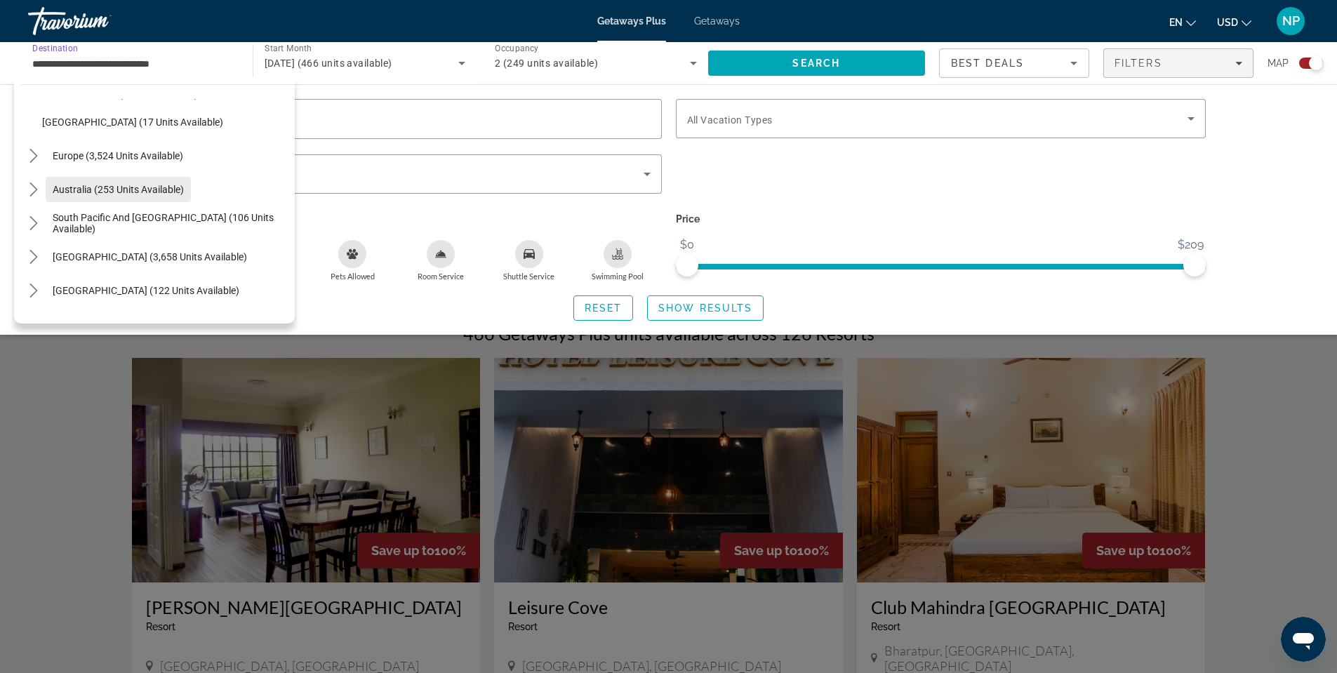
scroll to position [337, 0]
click at [79, 187] on span "Australia (253 units available)" at bounding box center [118, 190] width 131 height 11
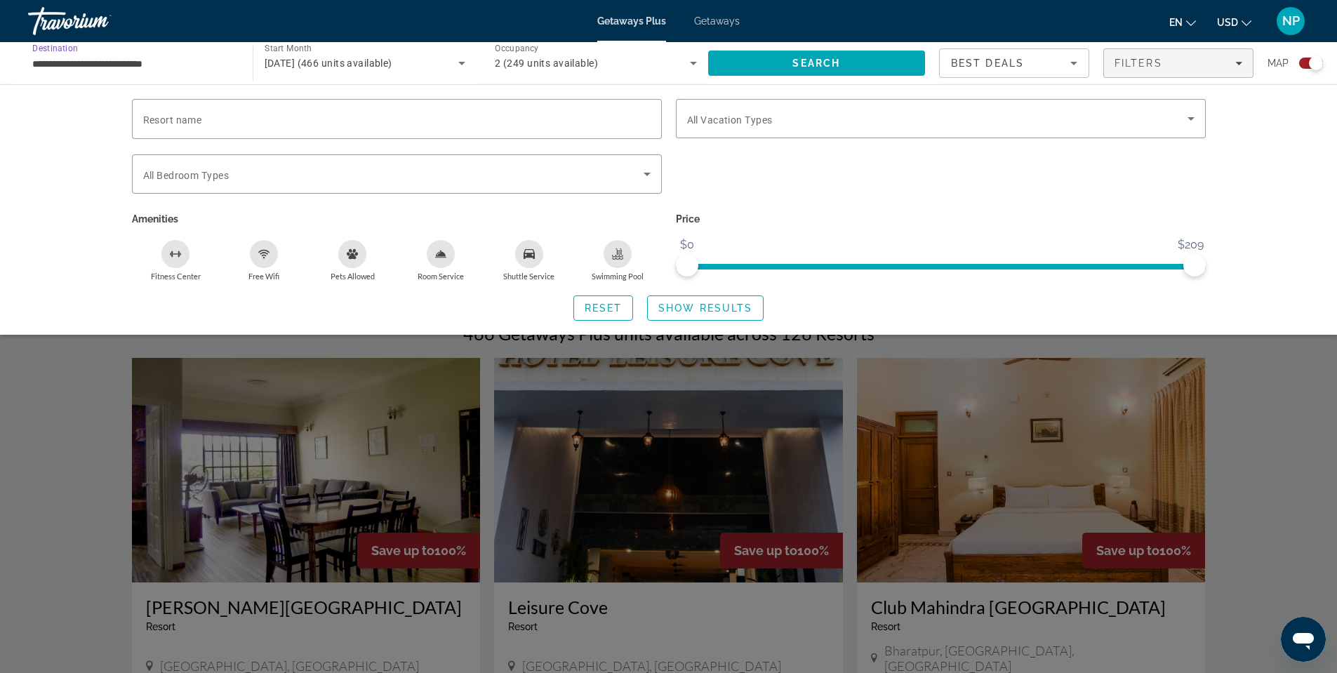
click at [88, 60] on input "**********" at bounding box center [133, 63] width 202 height 17
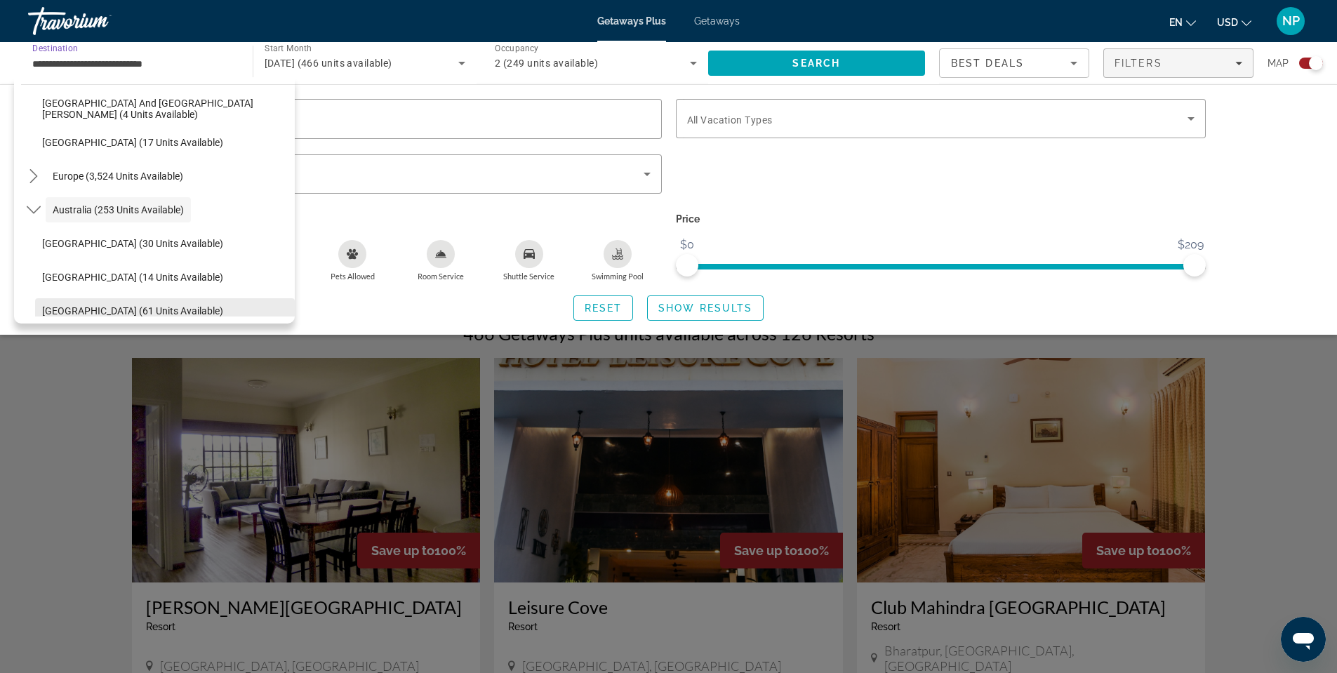
scroll to position [249, 0]
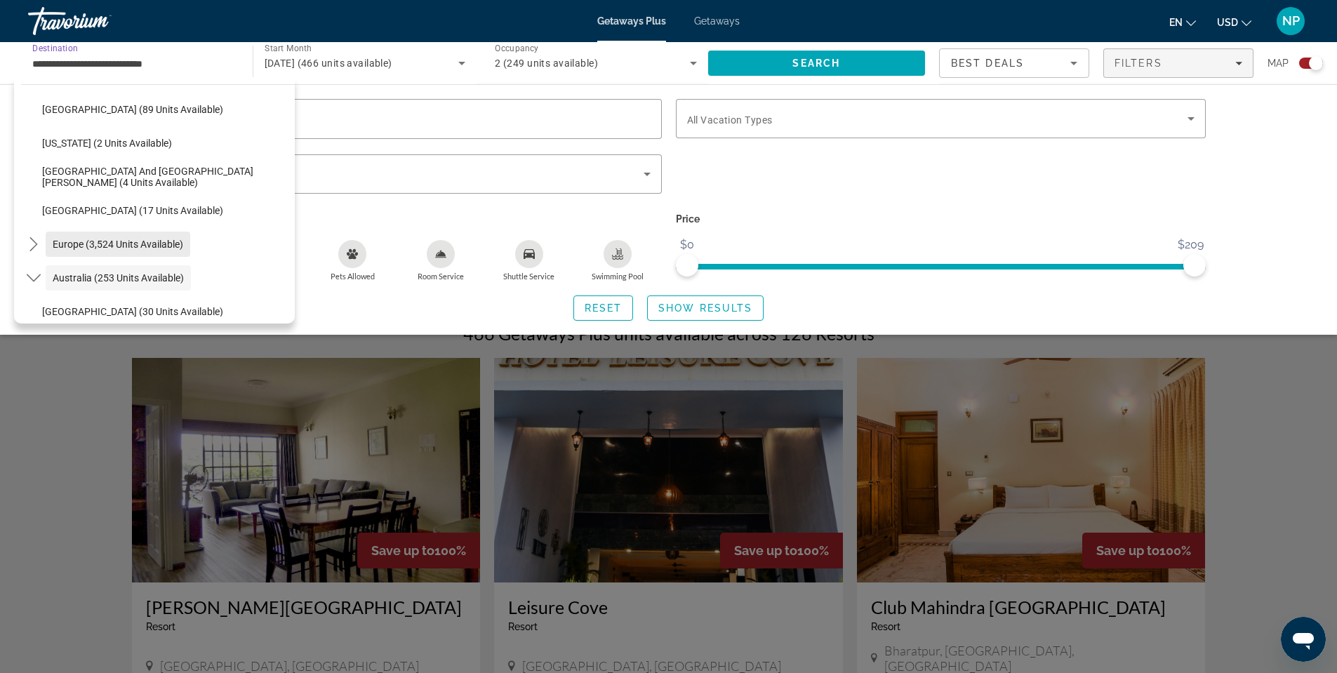
click at [110, 245] on span "Europe (3,524 units available)" at bounding box center [118, 244] width 131 height 11
type input "**********"
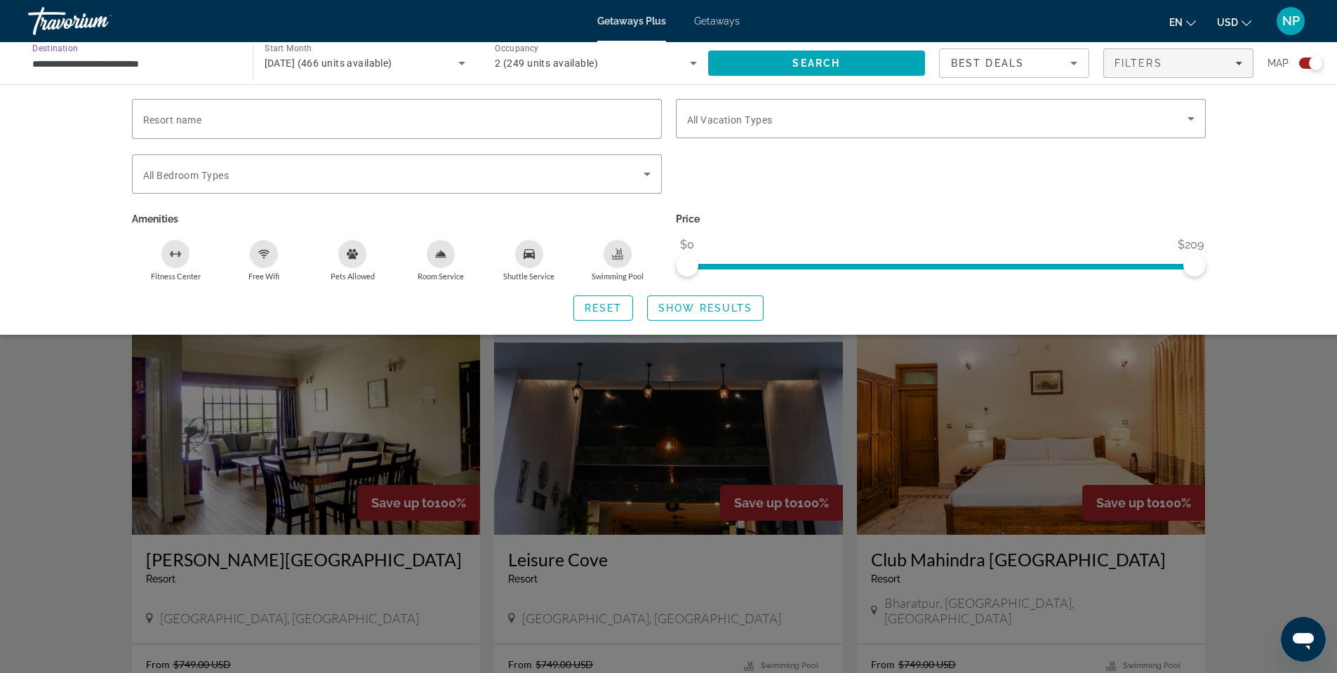
scroll to position [281, 0]
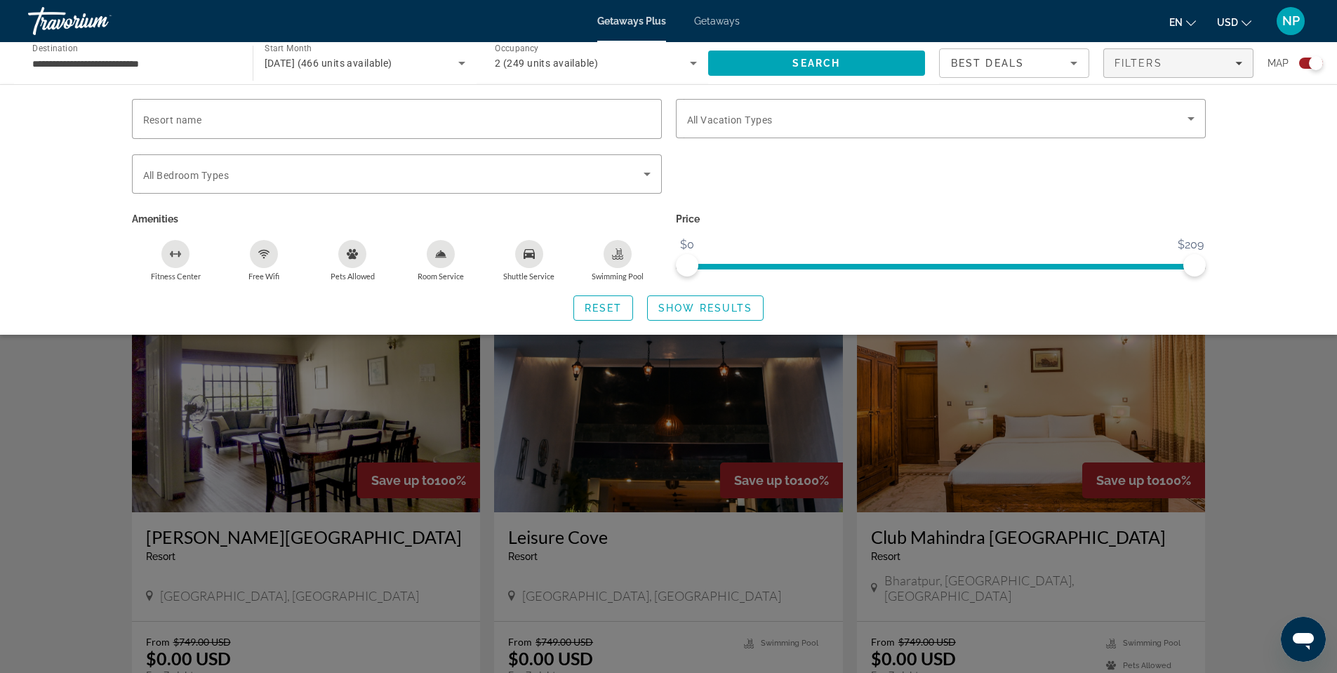
click at [75, 72] on div "**********" at bounding box center [133, 64] width 202 height 40
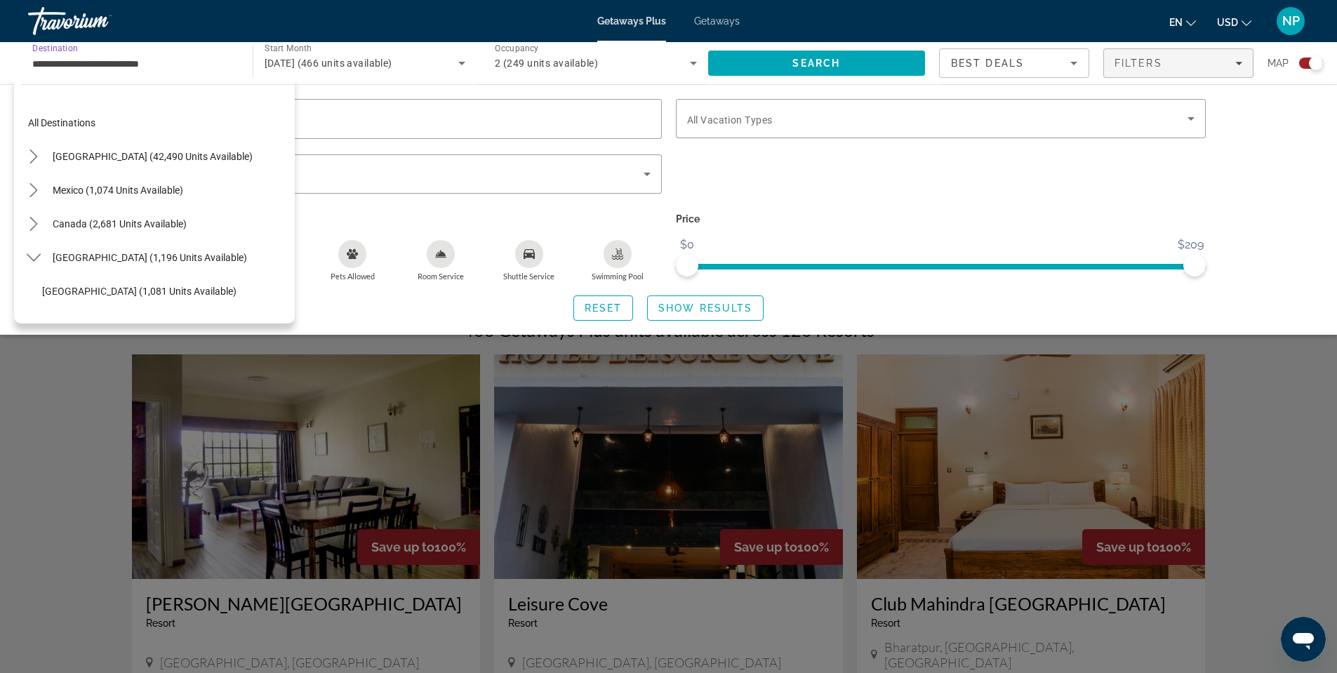
scroll to position [211, 0]
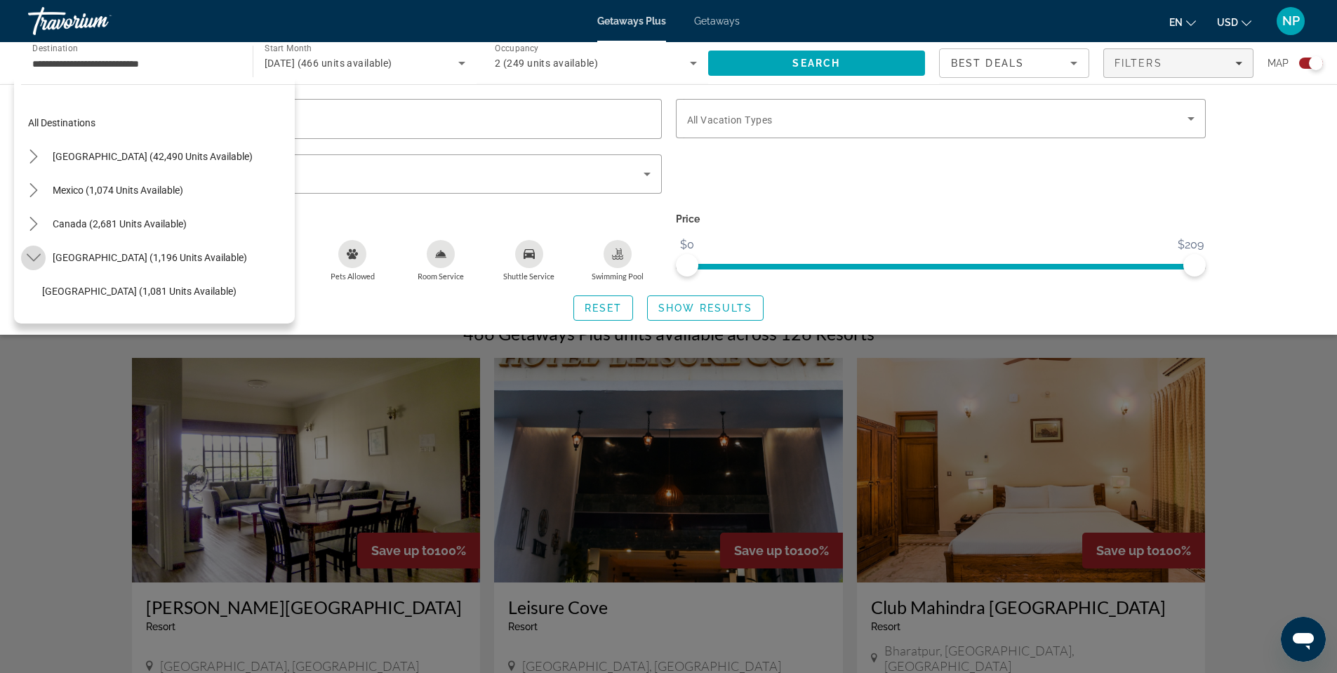
click at [36, 253] on icon "Toggle Caribbean & Atlantic Islands (1,196 units available) submenu" at bounding box center [34, 258] width 14 height 14
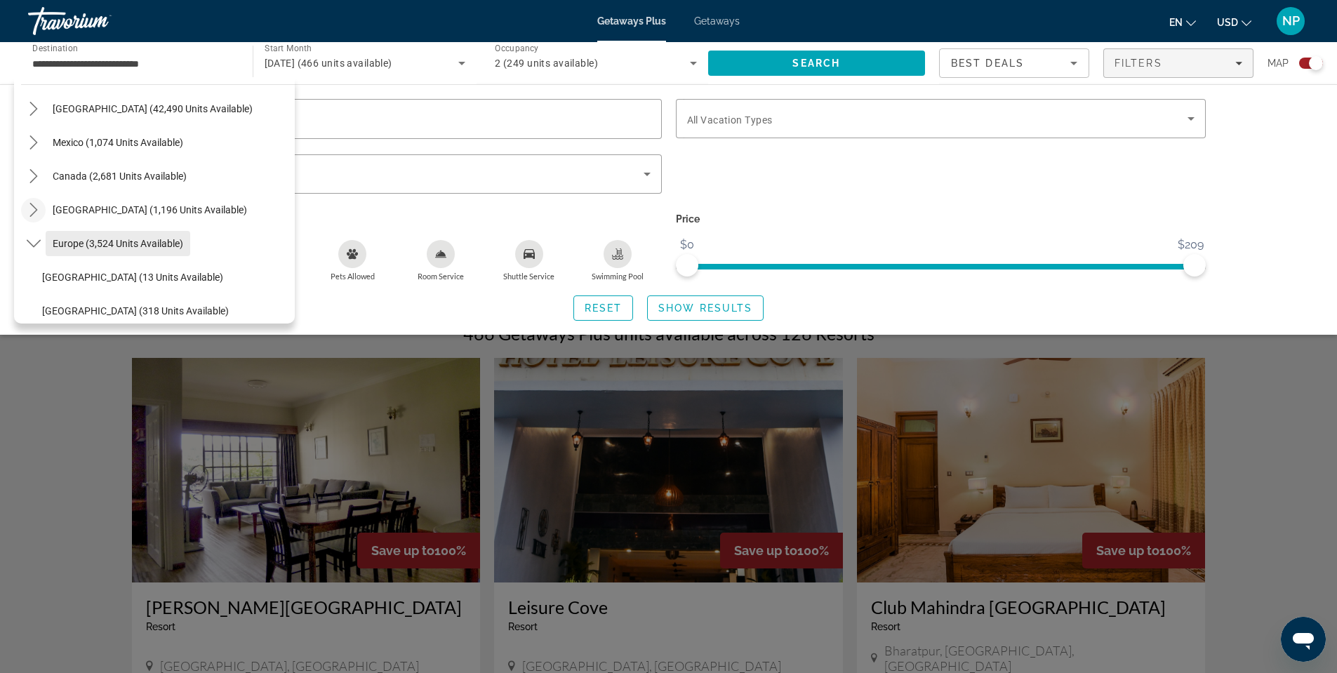
scroll to position [70, 0]
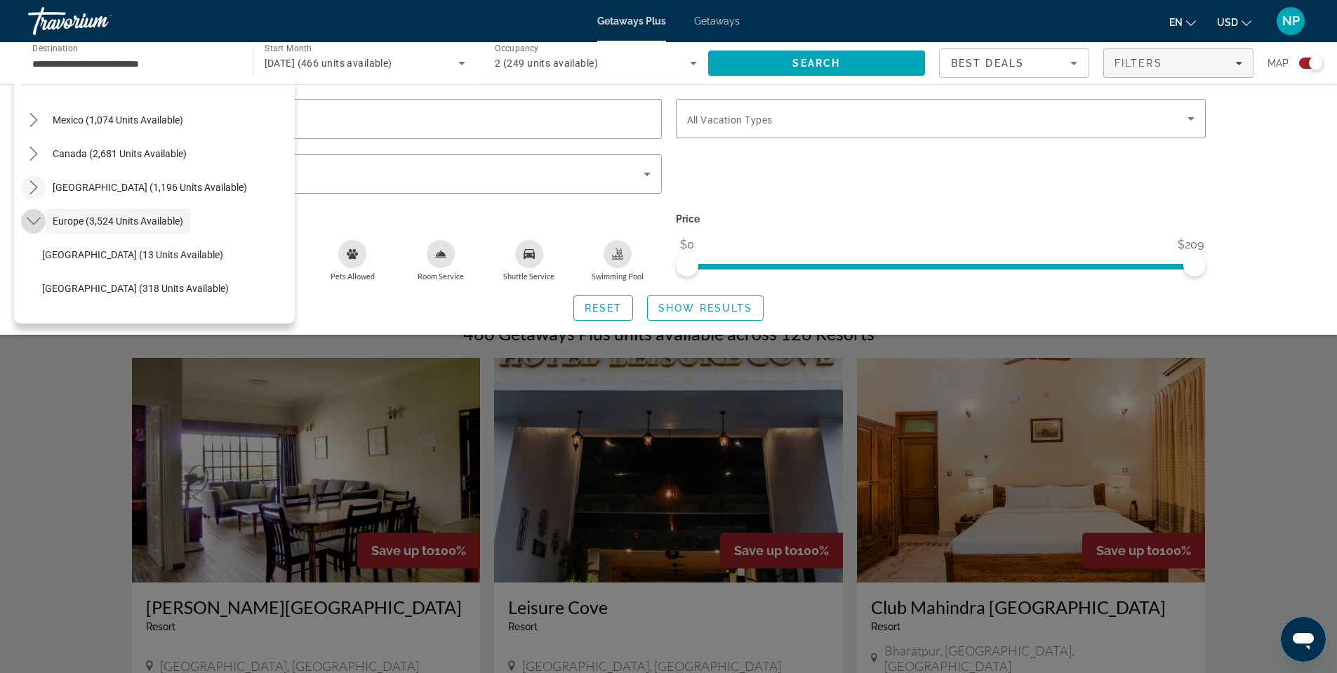
click at [36, 223] on icon "Toggle Europe (3,524 units available) submenu" at bounding box center [33, 222] width 14 height 8
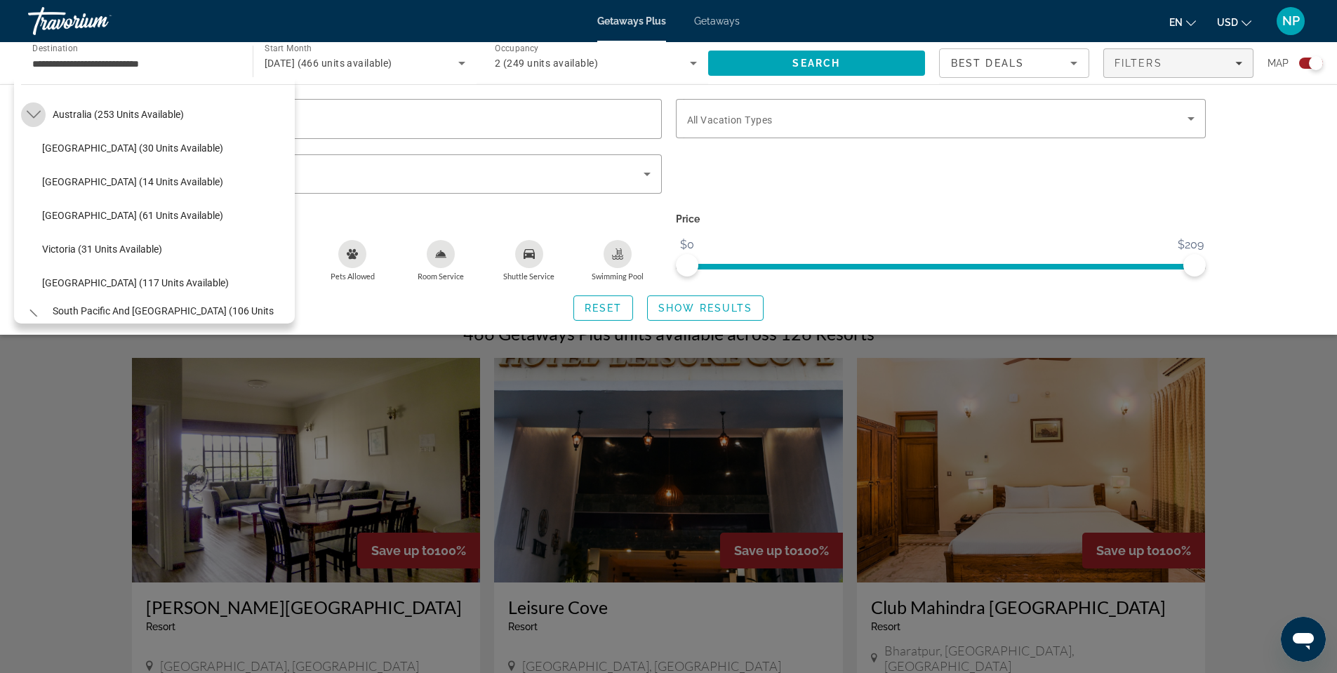
click at [30, 110] on icon "Toggle Australia (253 units available) submenu" at bounding box center [34, 114] width 14 height 14
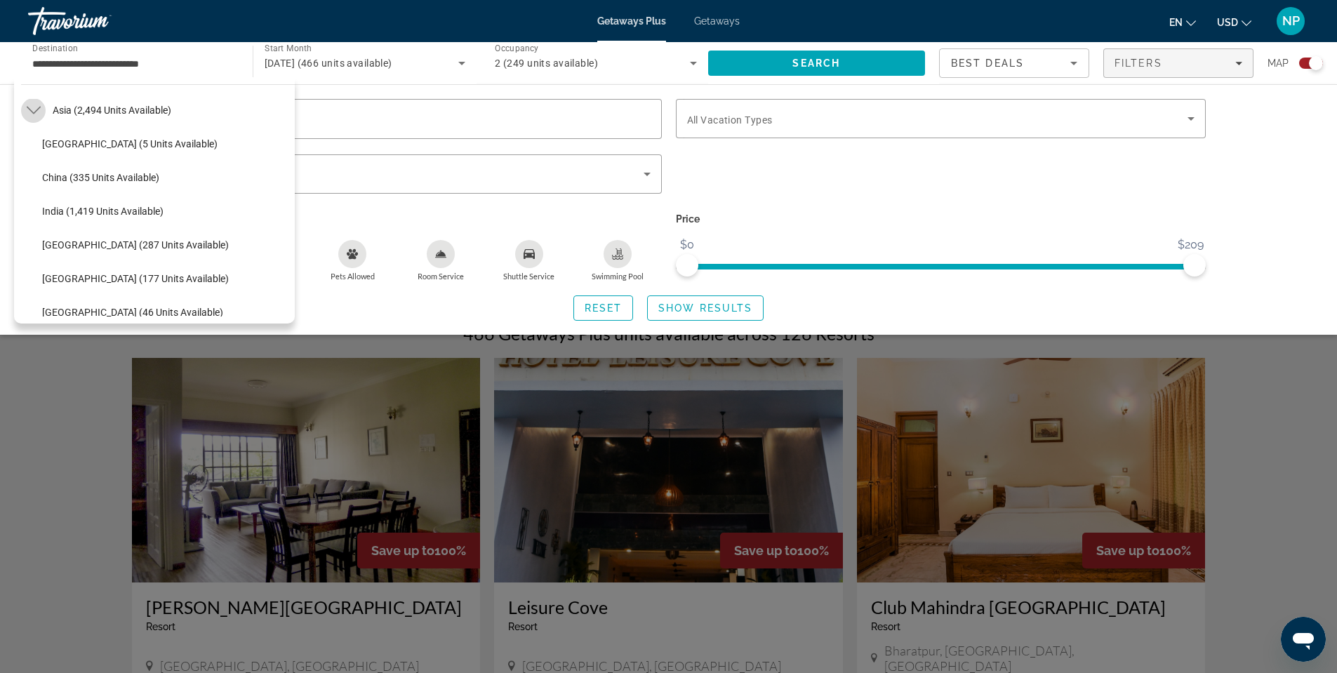
click at [36, 107] on icon "Toggle Asia (2,494 units available) submenu" at bounding box center [34, 110] width 14 height 14
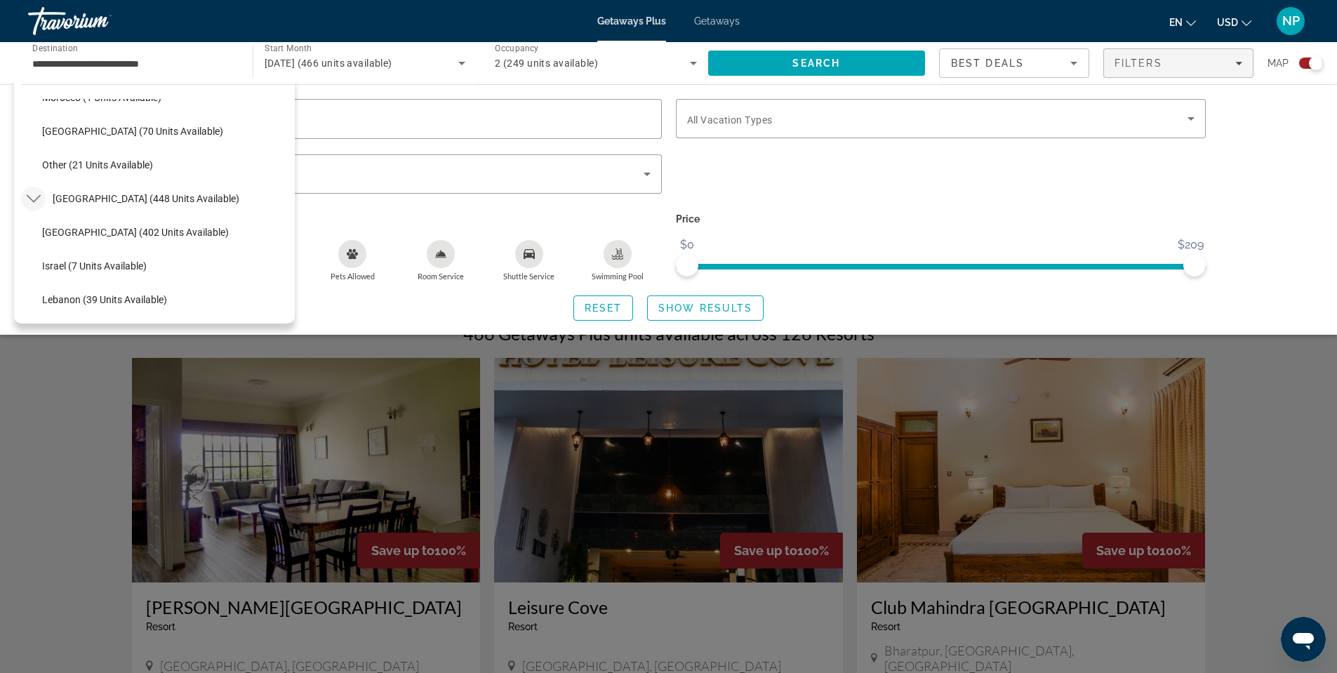
click at [41, 197] on mat-icon "Toggle Middle East (448 units available) submenu" at bounding box center [33, 199] width 25 height 25
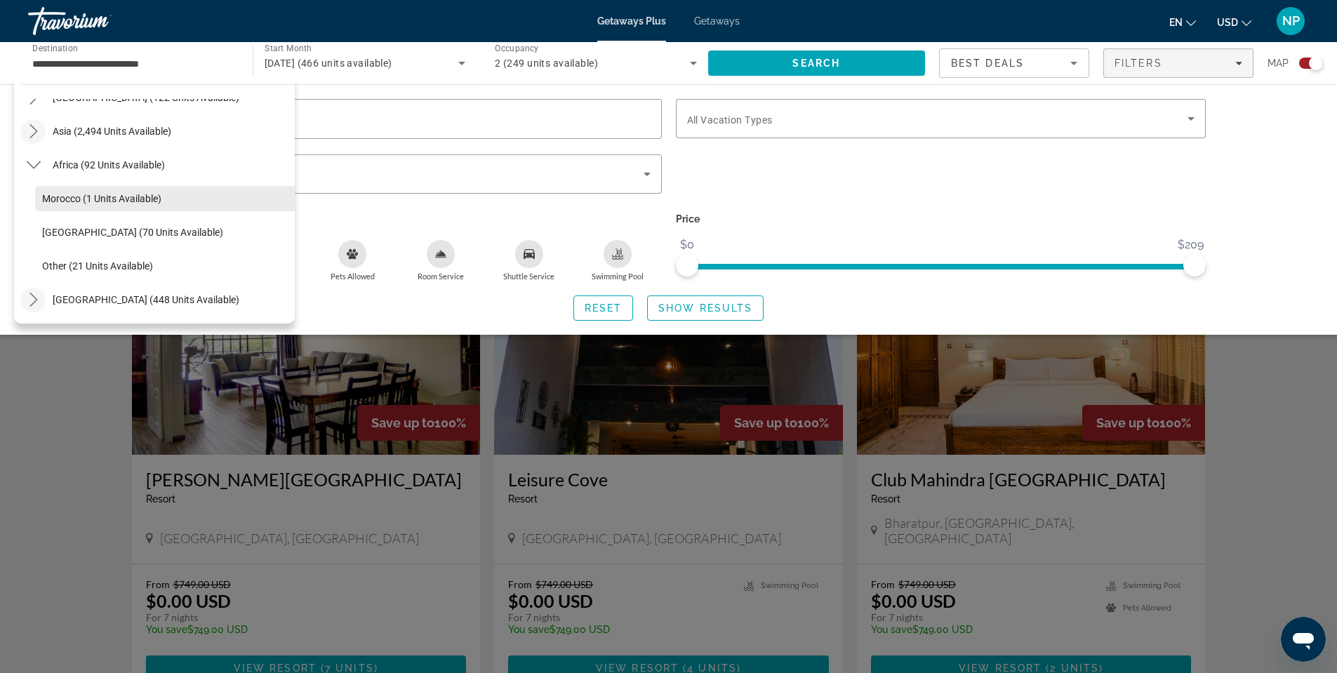
scroll to position [351, 0]
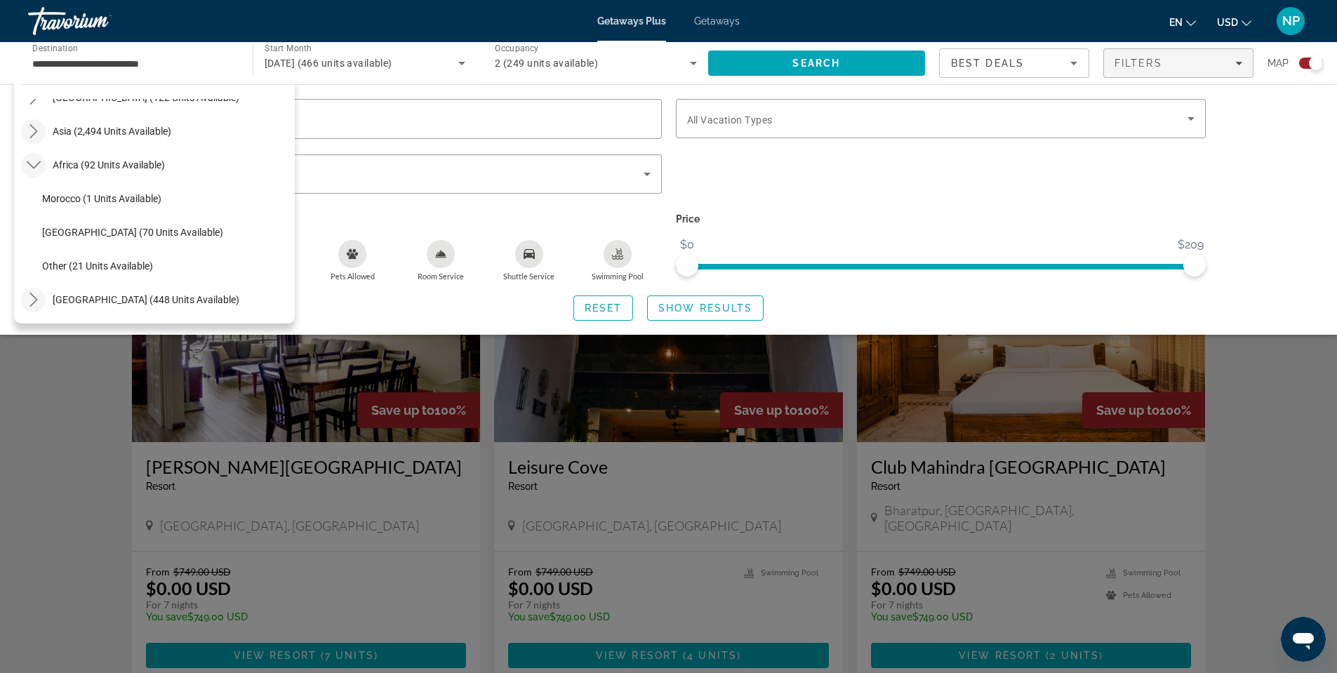
click at [27, 160] on button "Toggle Africa (92 units available) submenu" at bounding box center [33, 165] width 25 height 25
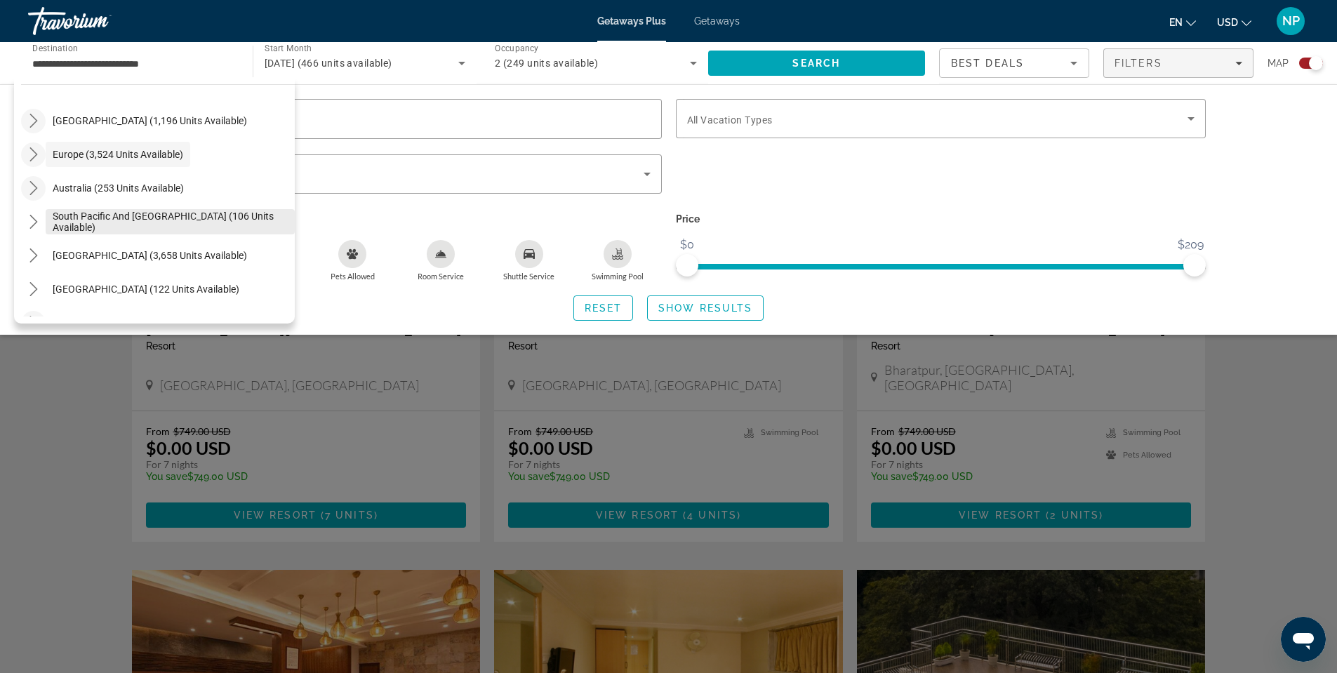
scroll to position [0, 0]
click at [29, 216] on icon "Toggle South Pacific and Oceania (106 units available) submenu" at bounding box center [34, 218] width 14 height 14
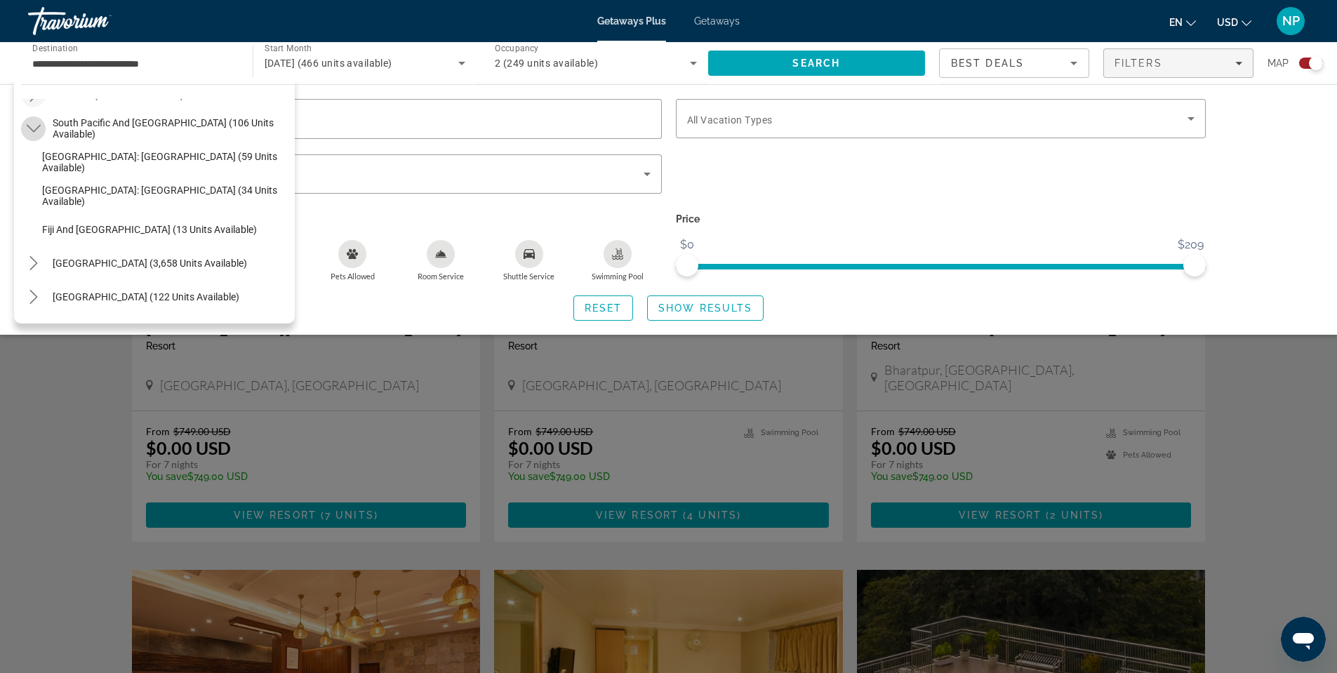
click at [29, 129] on icon "Toggle South Pacific and Oceania (106 units available) submenu" at bounding box center [34, 128] width 14 height 14
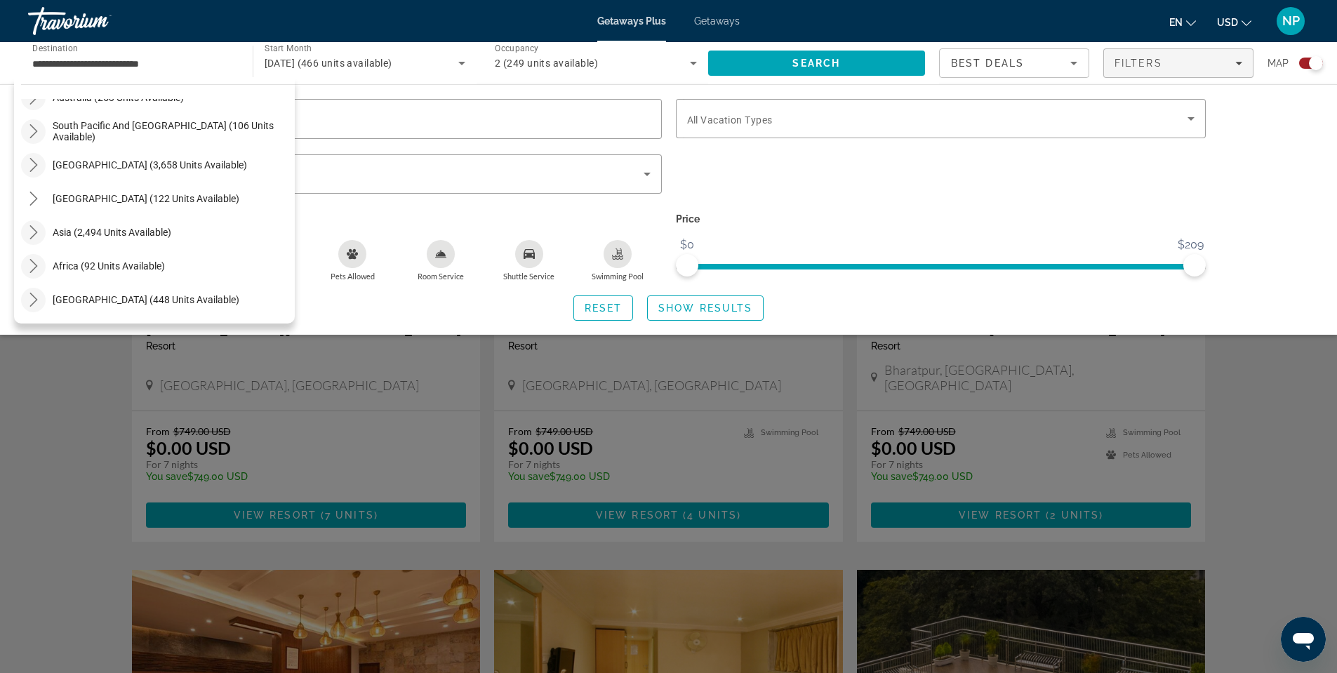
click at [37, 161] on icon "Toggle South America (3,658 units available) submenu" at bounding box center [34, 165] width 14 height 14
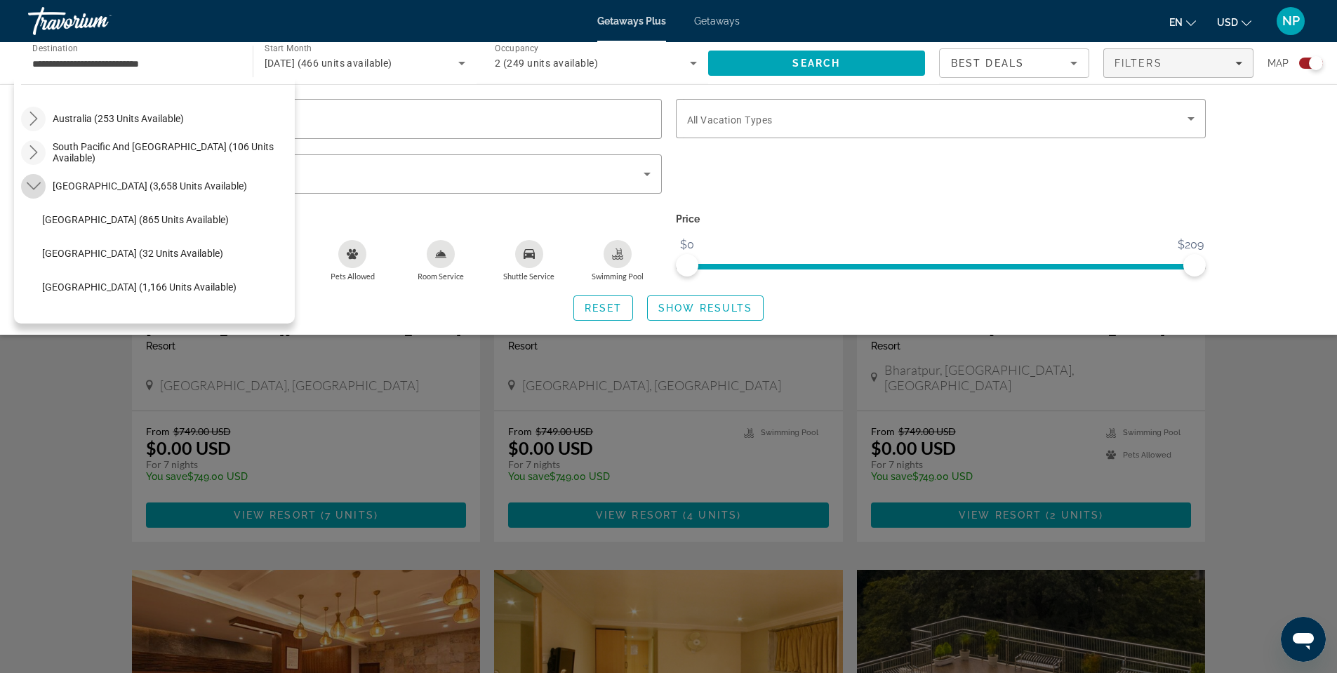
click at [27, 185] on icon "Toggle South America (3,658 units available) submenu" at bounding box center [34, 186] width 14 height 14
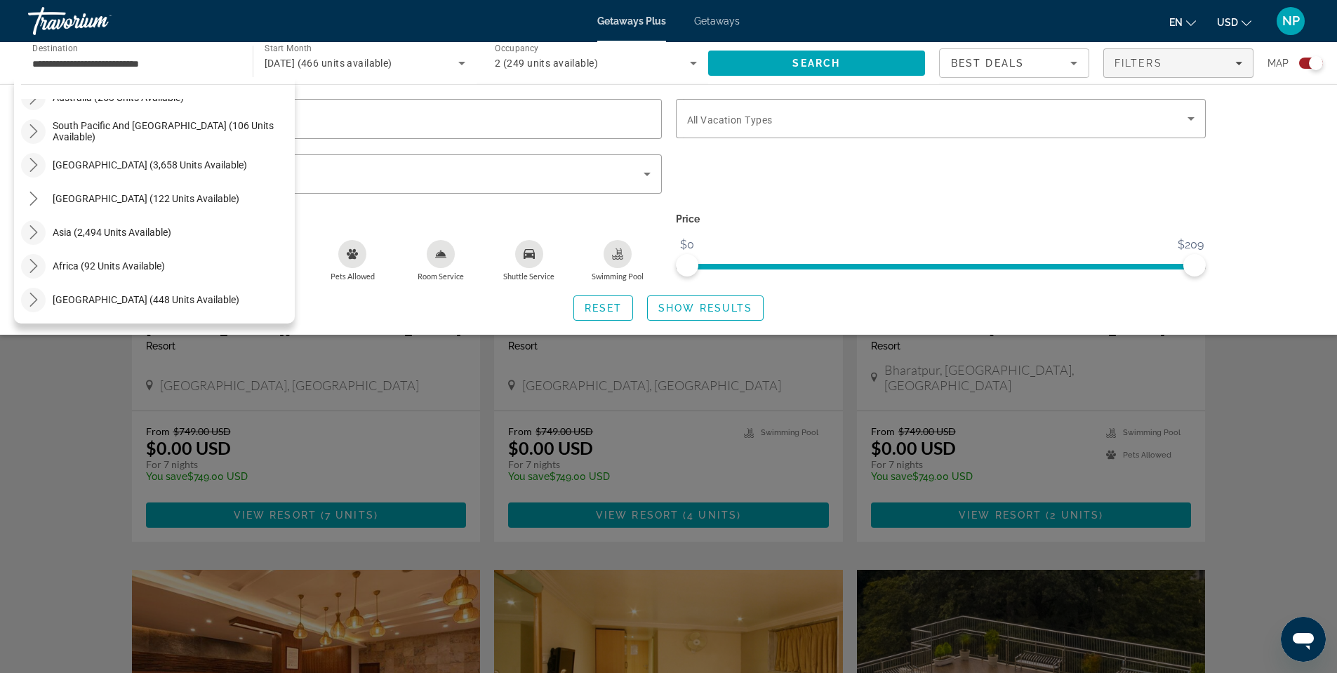
click at [39, 232] on icon "Toggle Asia (2,494 units available) submenu" at bounding box center [34, 232] width 14 height 14
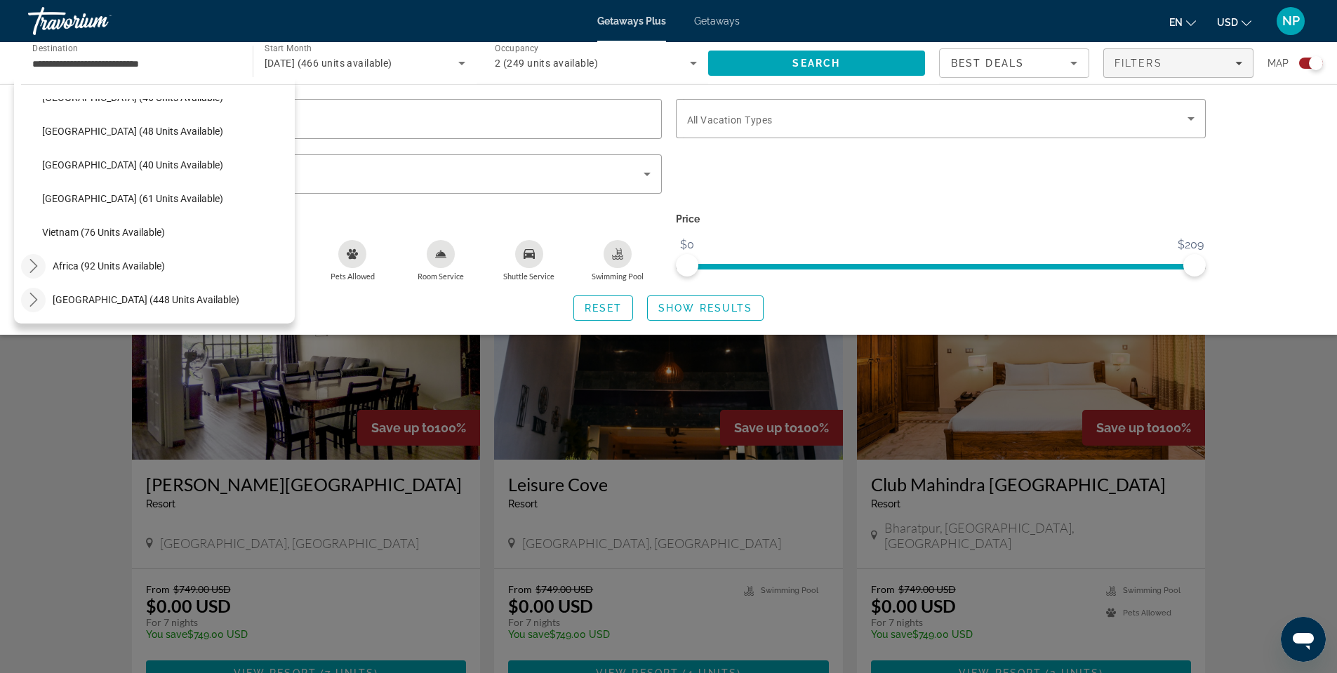
scroll to position [10, 0]
